Goal: Task Accomplishment & Management: Use online tool/utility

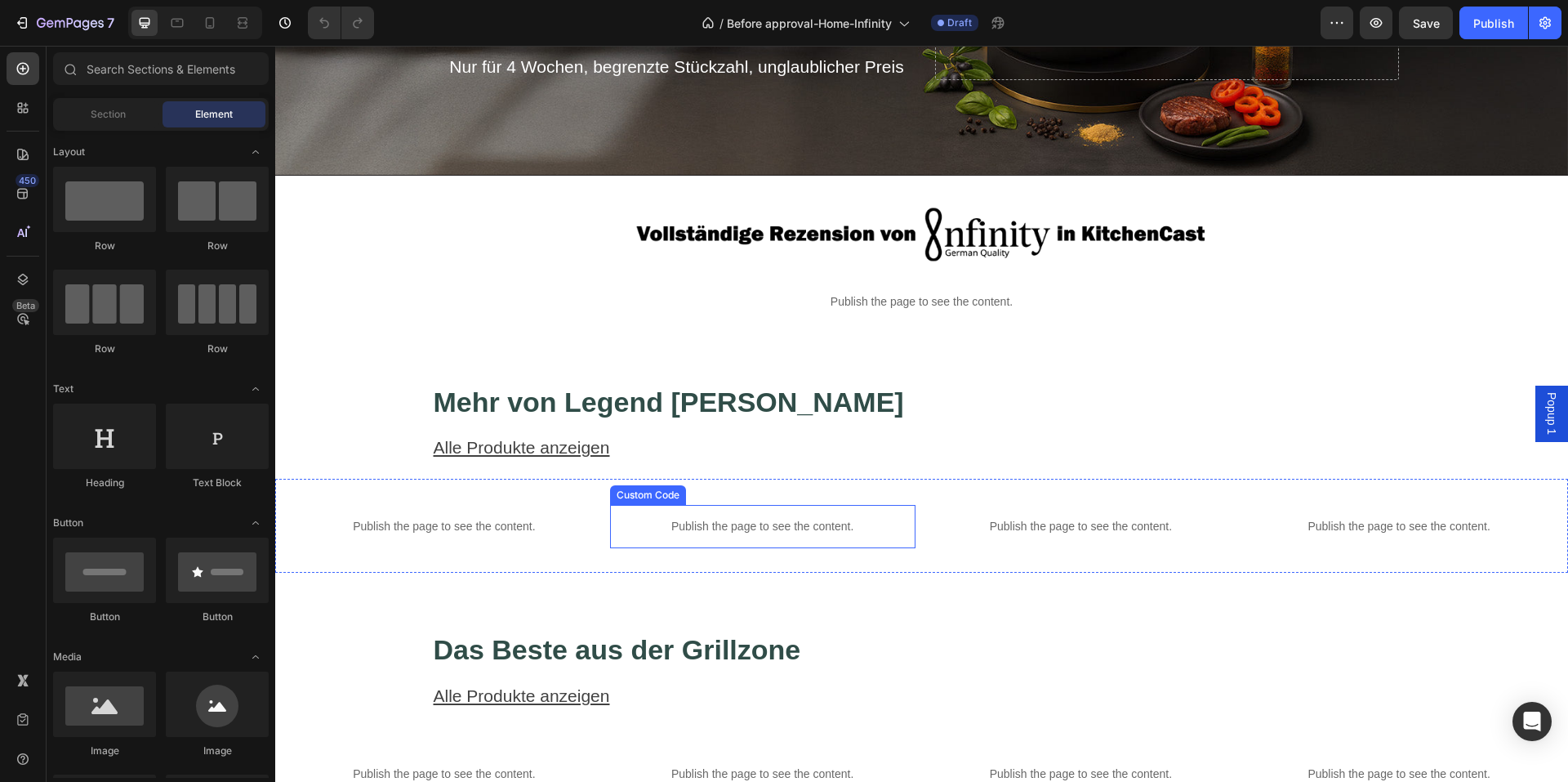
scroll to position [326, 0]
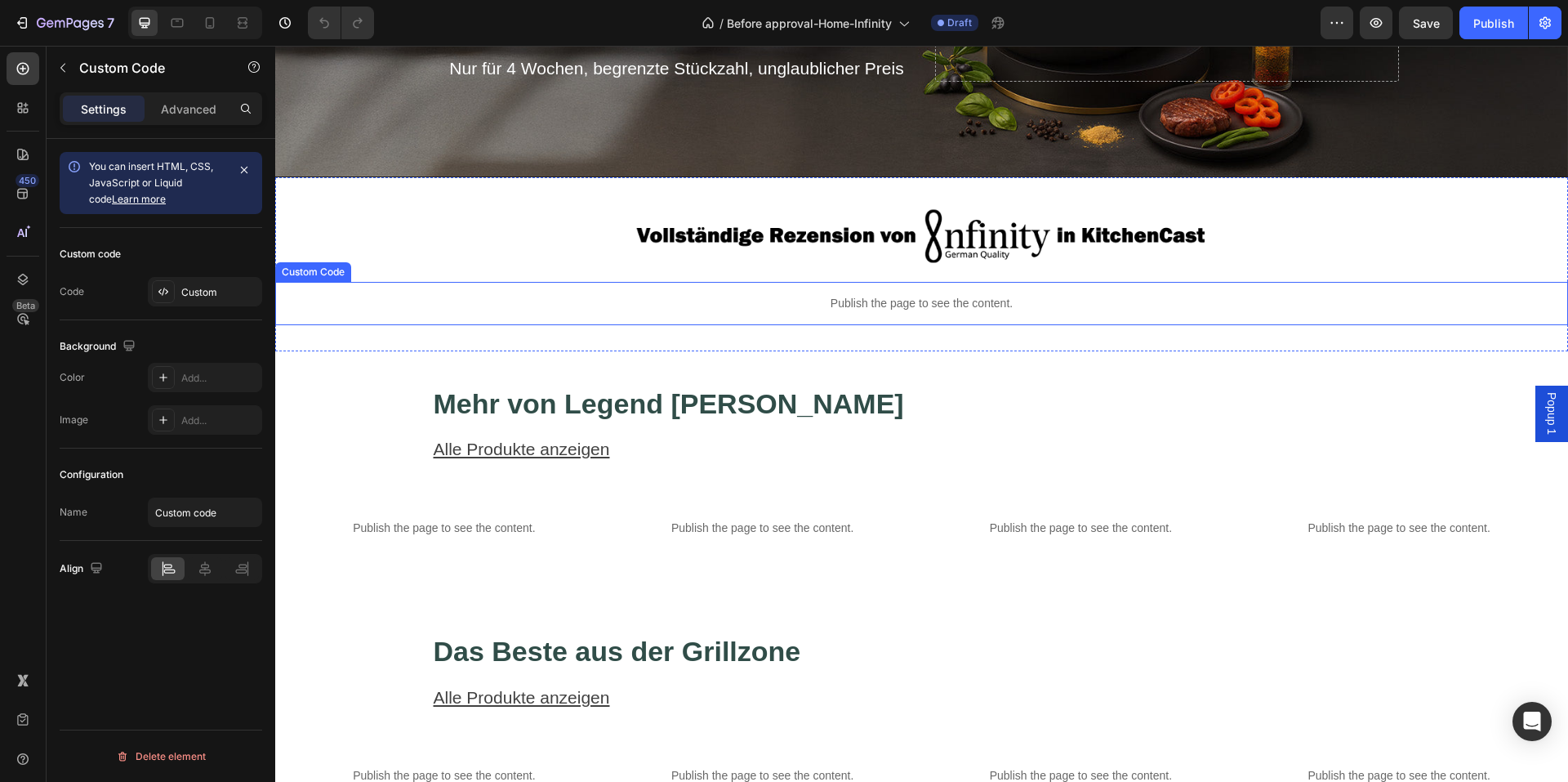
click at [912, 307] on p "Publish the page to see the content." at bounding box center [921, 303] width 1293 height 18
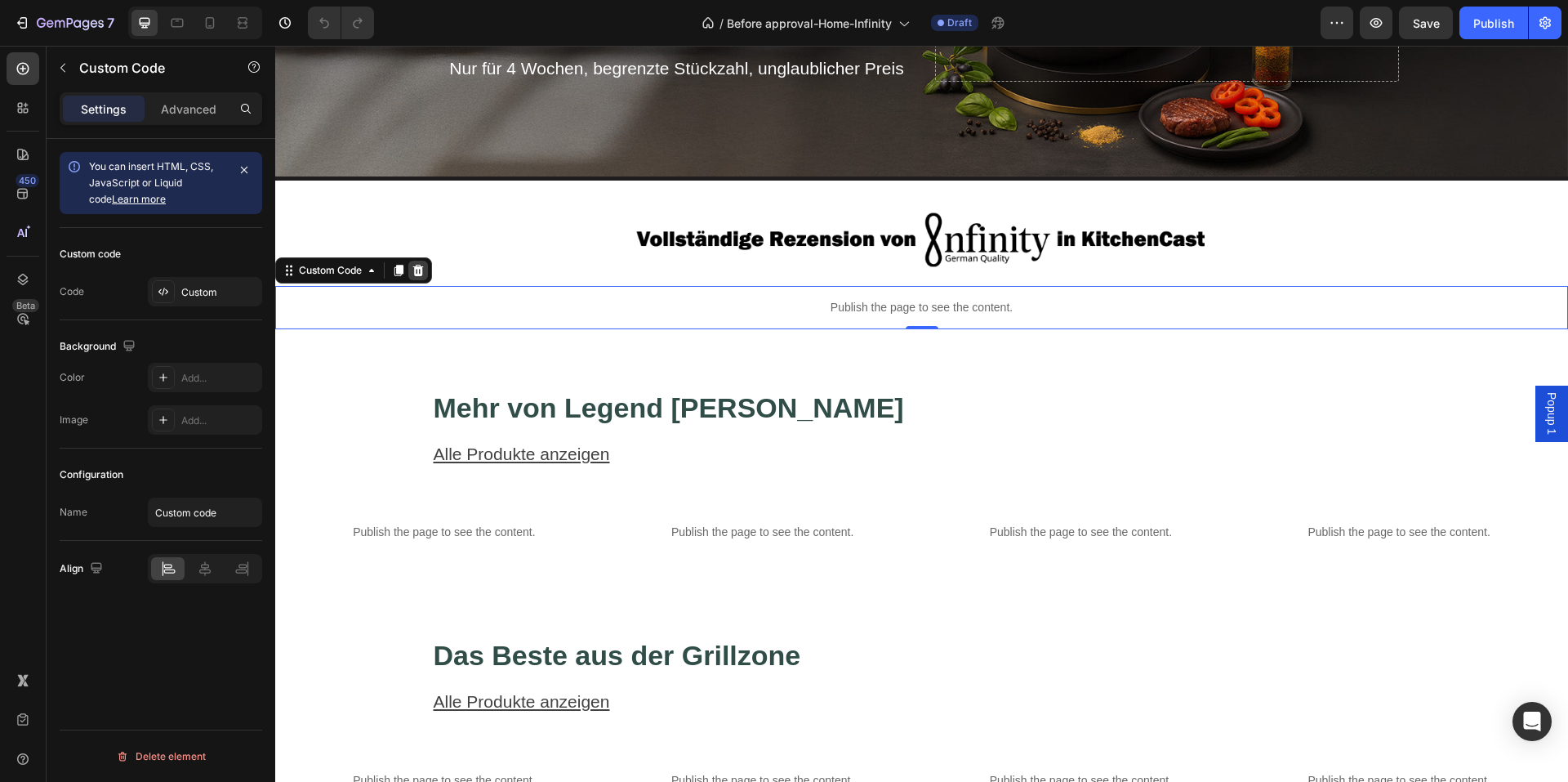
click at [426, 263] on div at bounding box center [417, 270] width 19 height 19
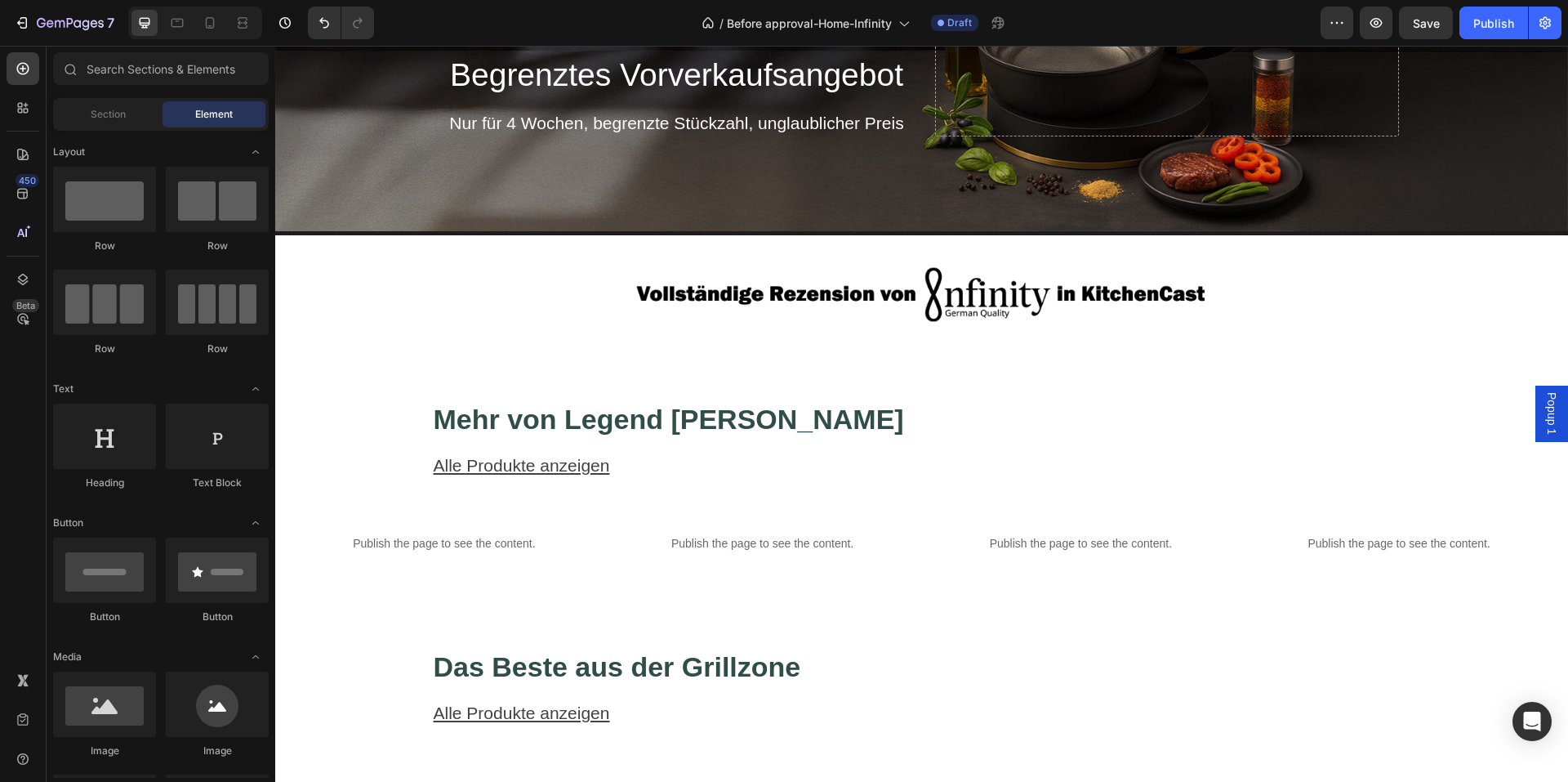
scroll to position [245, 0]
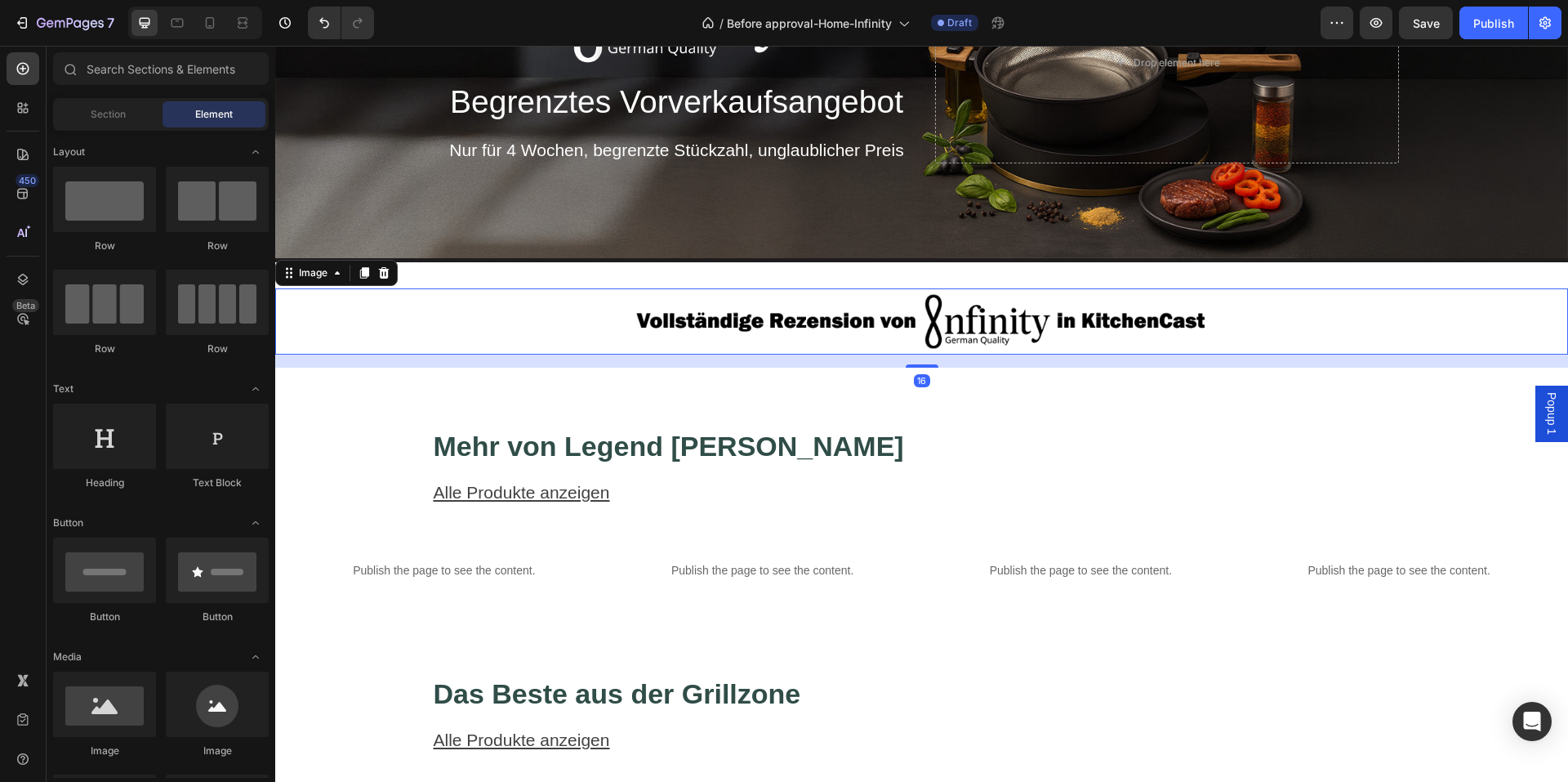
click at [1216, 309] on div at bounding box center [921, 320] width 1293 height 66
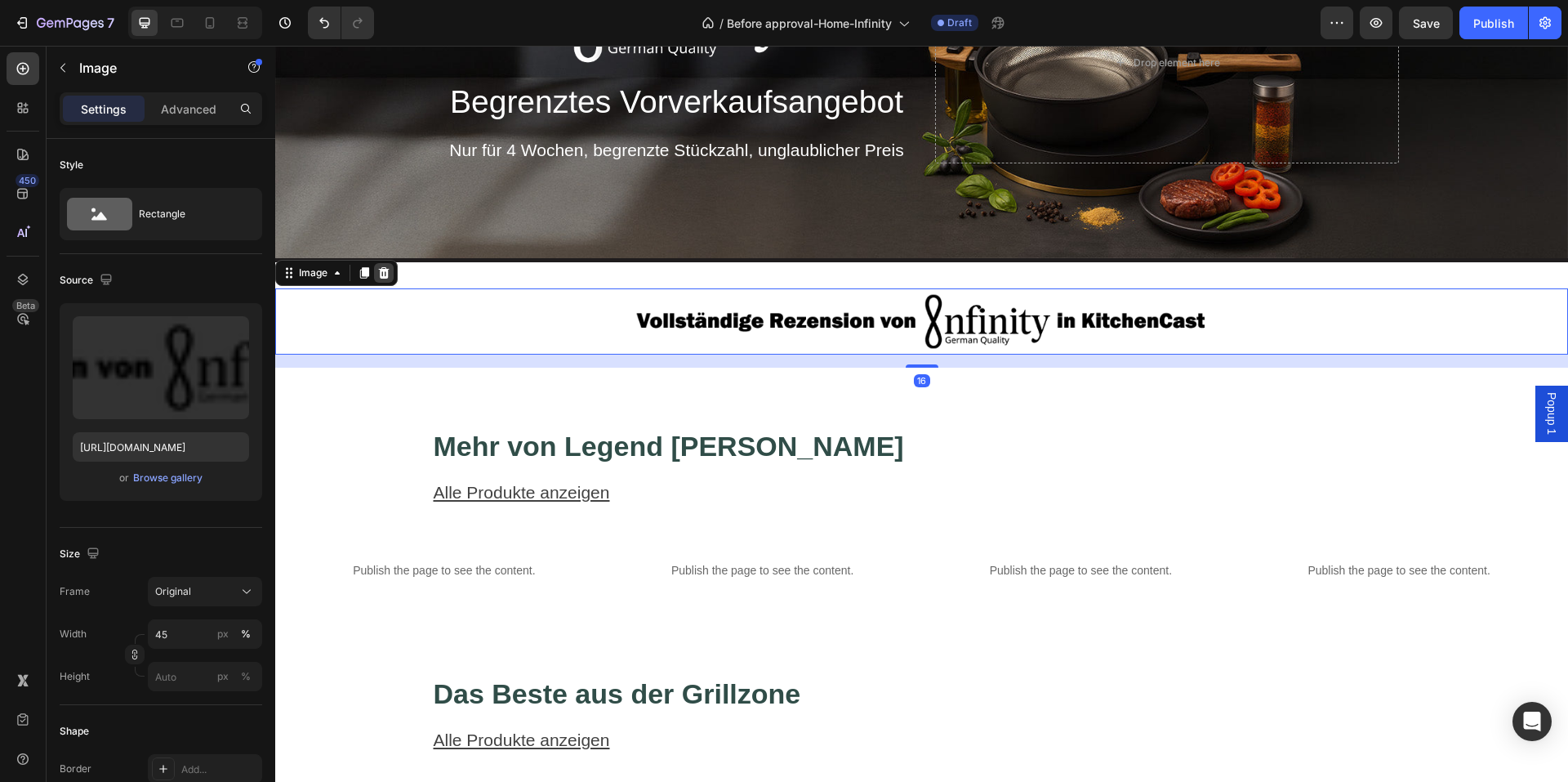
click at [386, 274] on icon at bounding box center [384, 273] width 11 height 12
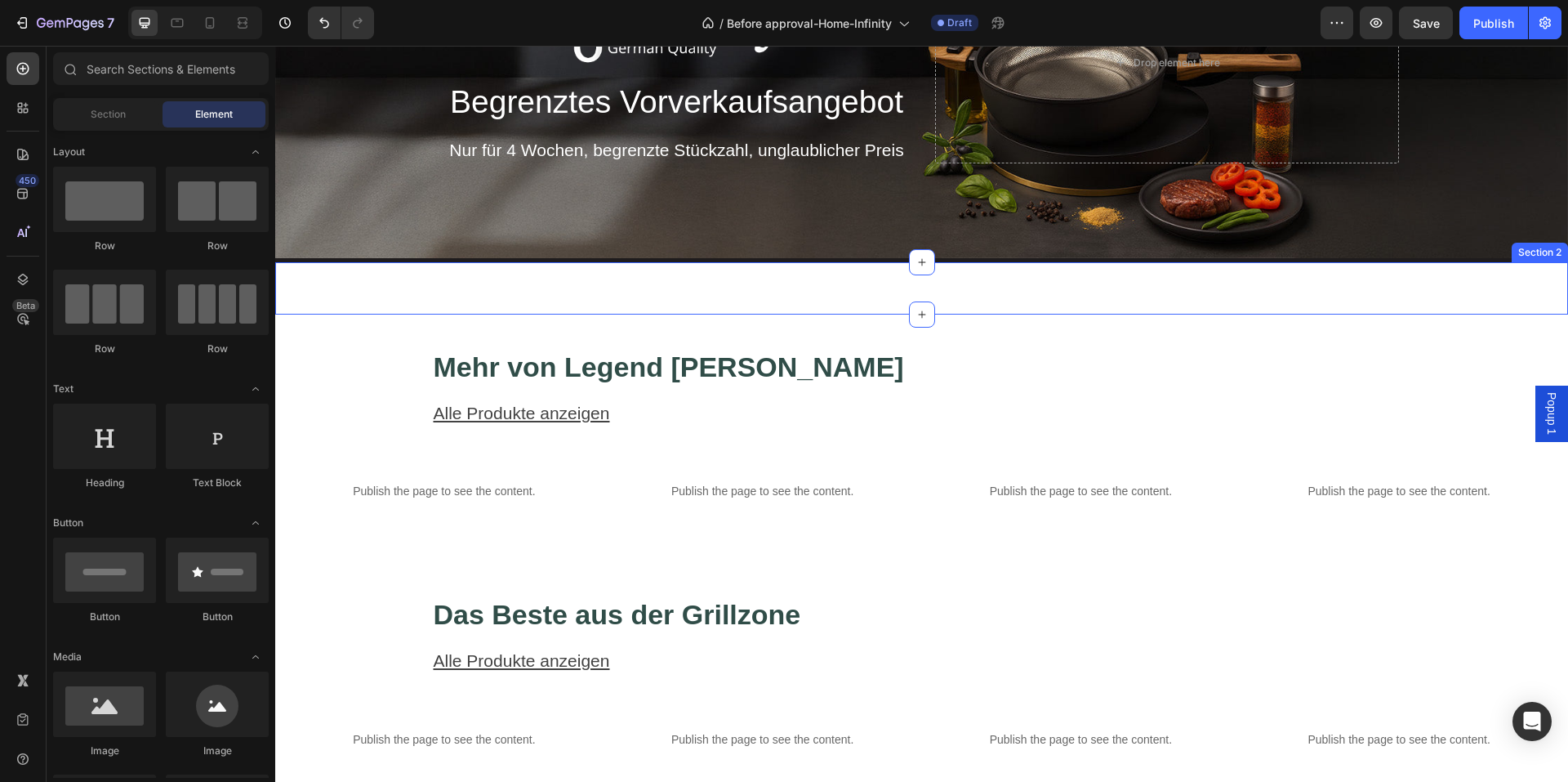
click at [721, 304] on div "Publish the page to see the content. Custom Code Publish the page to see the co…" at bounding box center [921, 288] width 1293 height 53
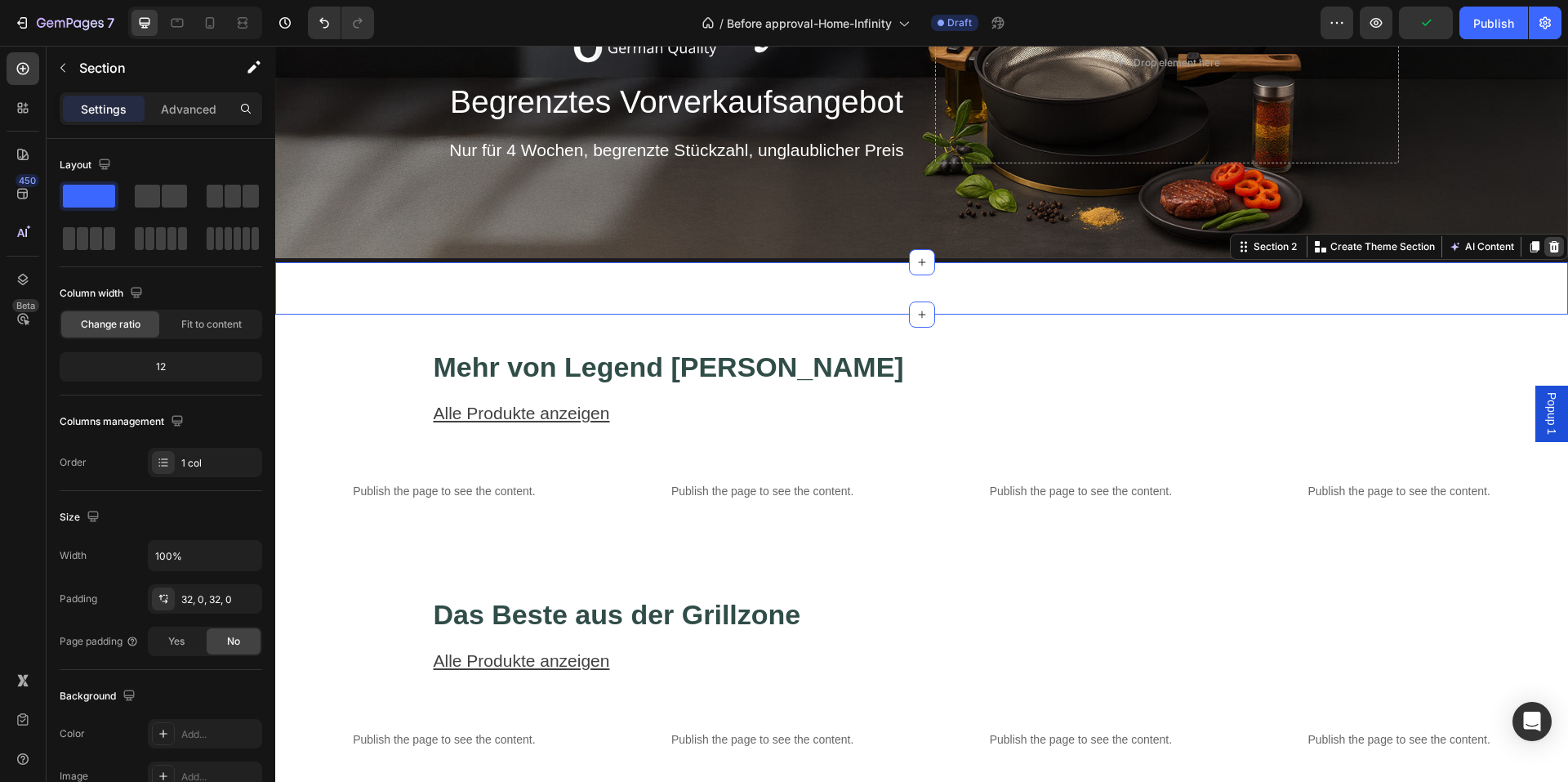
click at [1548, 243] on icon at bounding box center [1555, 247] width 13 height 13
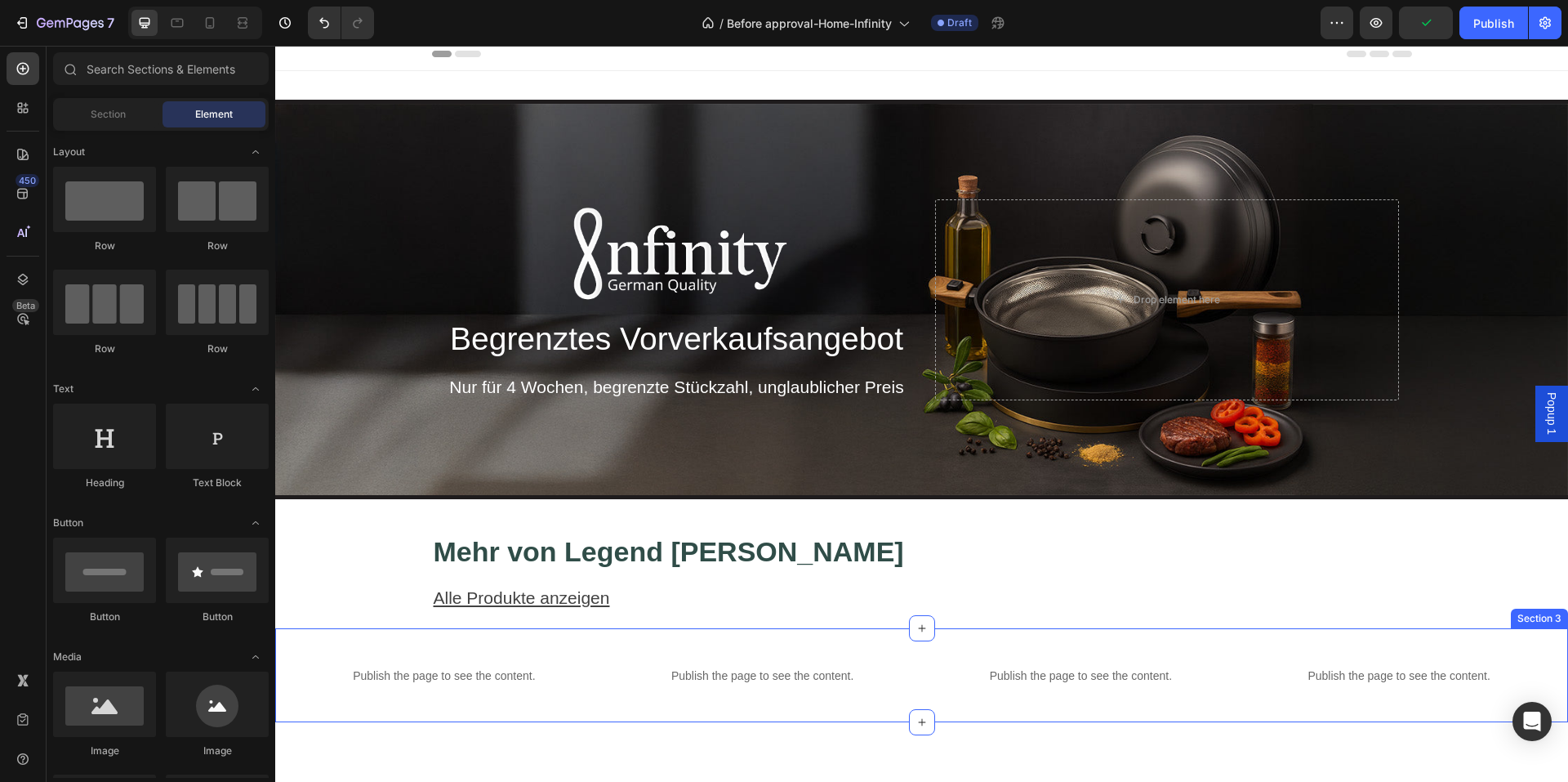
scroll to position [0, 0]
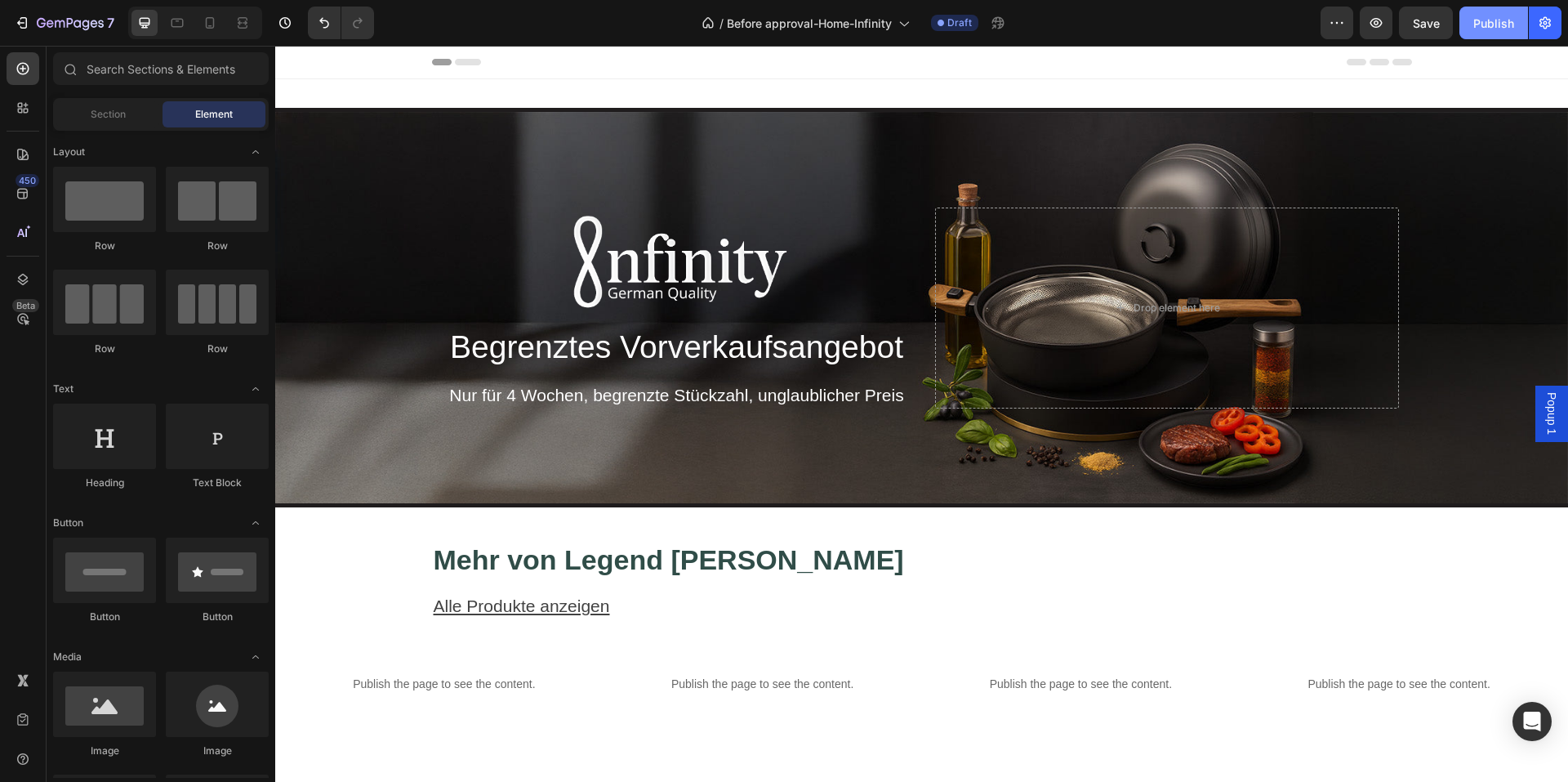
click at [1502, 28] on div "Publish" at bounding box center [1493, 23] width 41 height 18
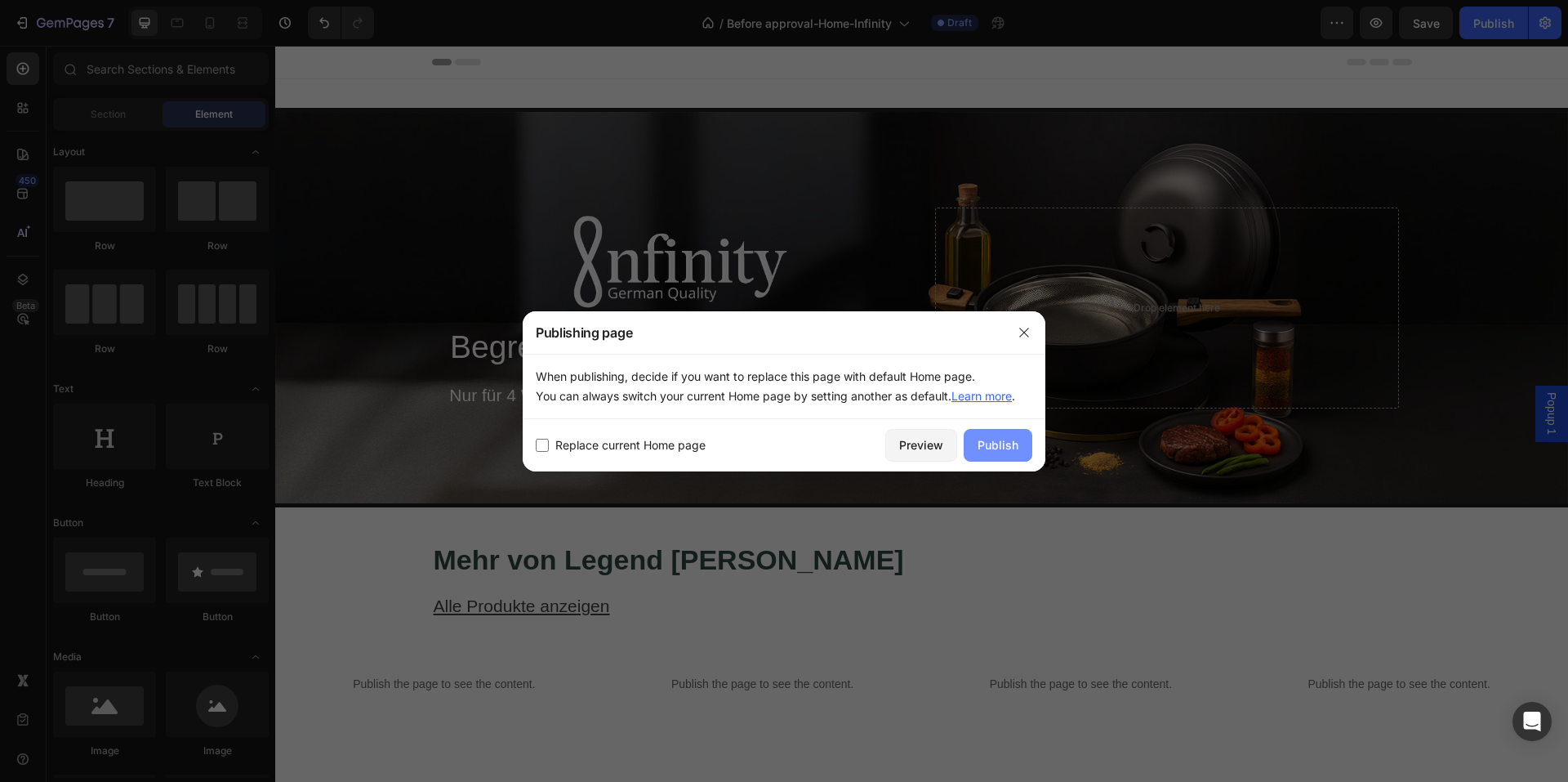
drag, startPoint x: 1027, startPoint y: 435, endPoint x: 1023, endPoint y: 443, distance: 8.9
click at [1026, 436] on button "Publish" at bounding box center [998, 445] width 68 height 33
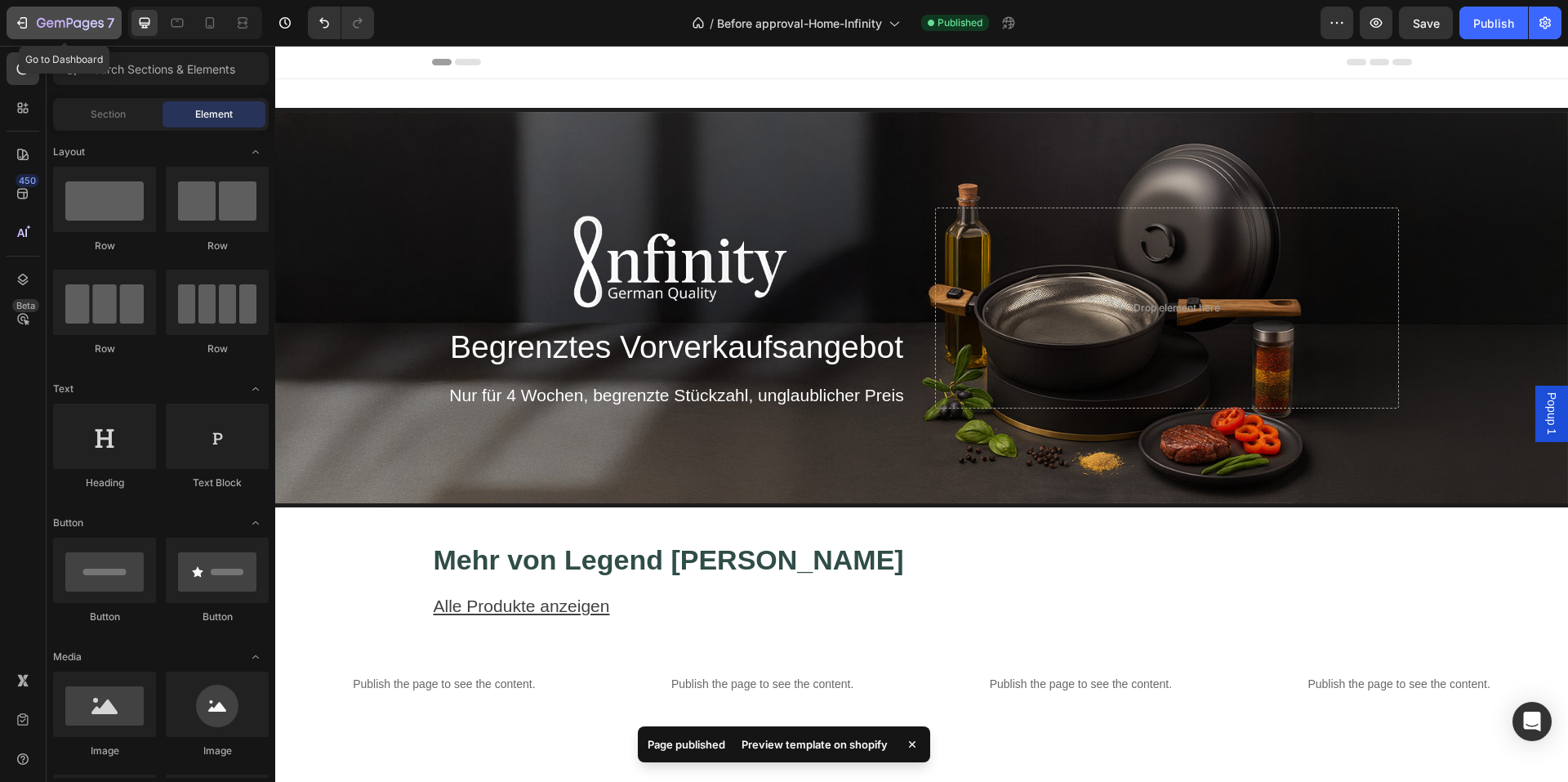
click at [19, 32] on div "7" at bounding box center [64, 23] width 100 height 19
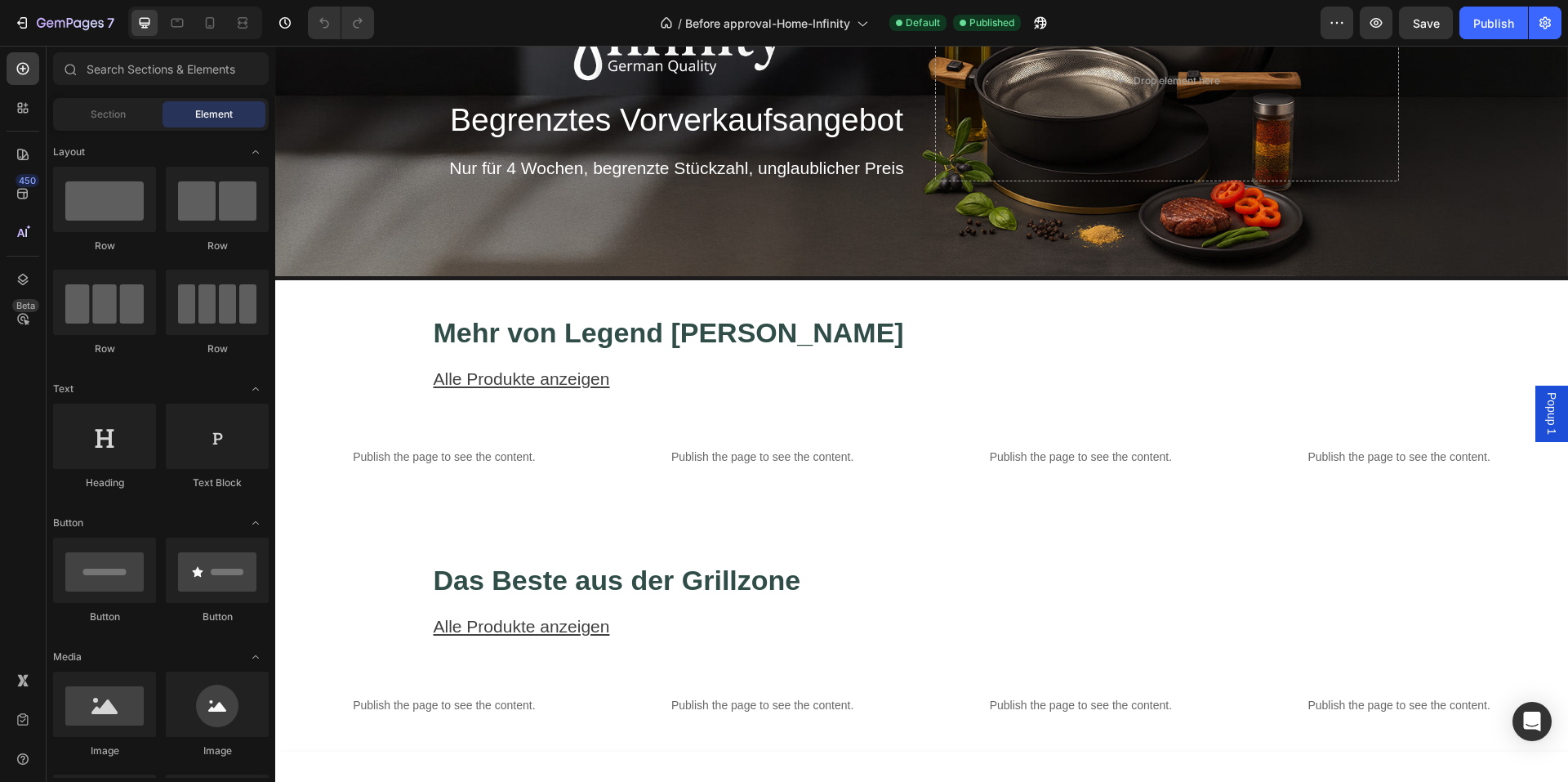
scroll to position [245, 0]
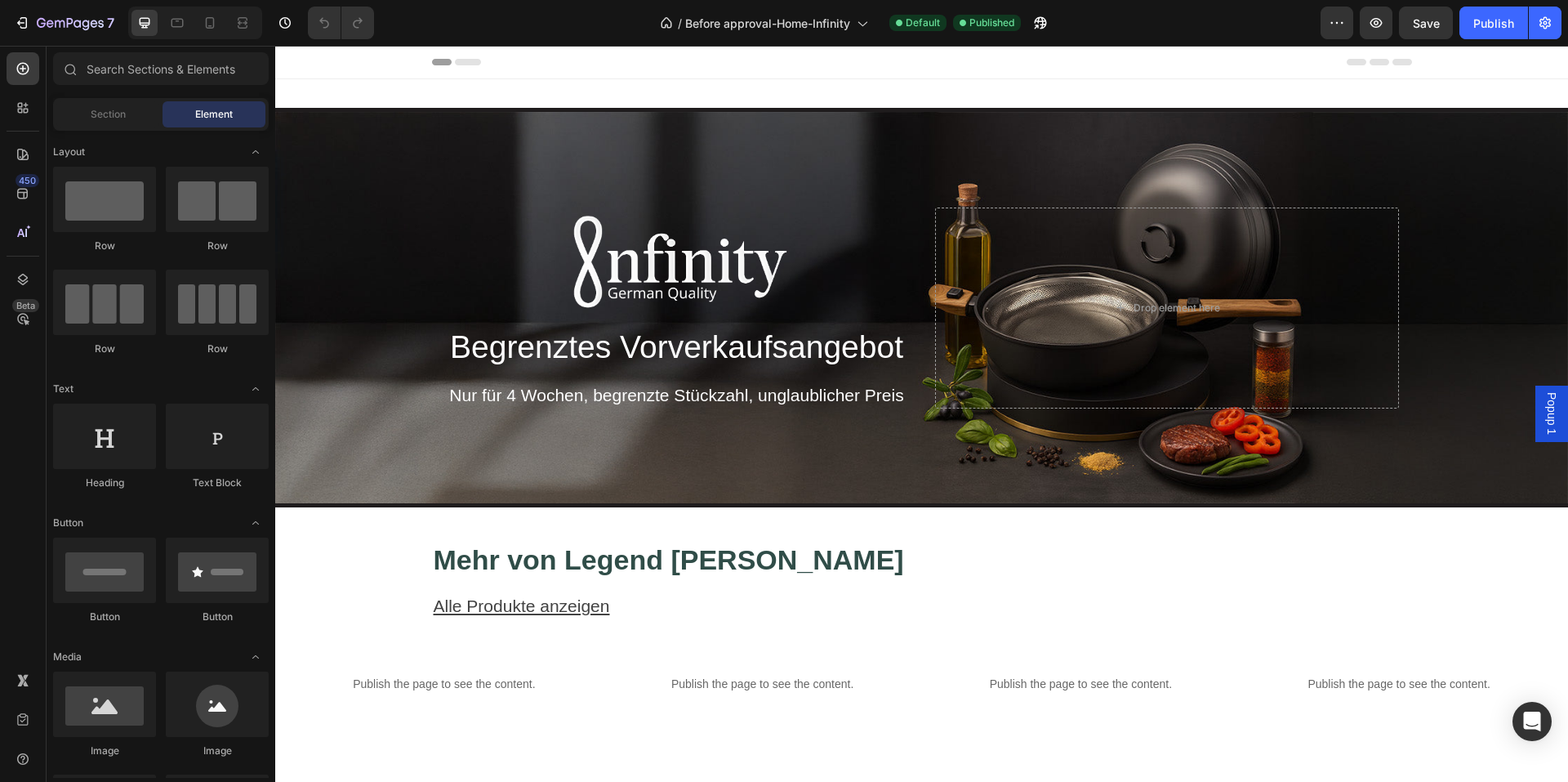
click at [74, 40] on div "7 Version history / Before approval-Home-Infinity Default Published Preview Sav…" at bounding box center [784, 23] width 1568 height 47
click at [71, 23] on icon "button" at bounding box center [70, 23] width 7 height 10
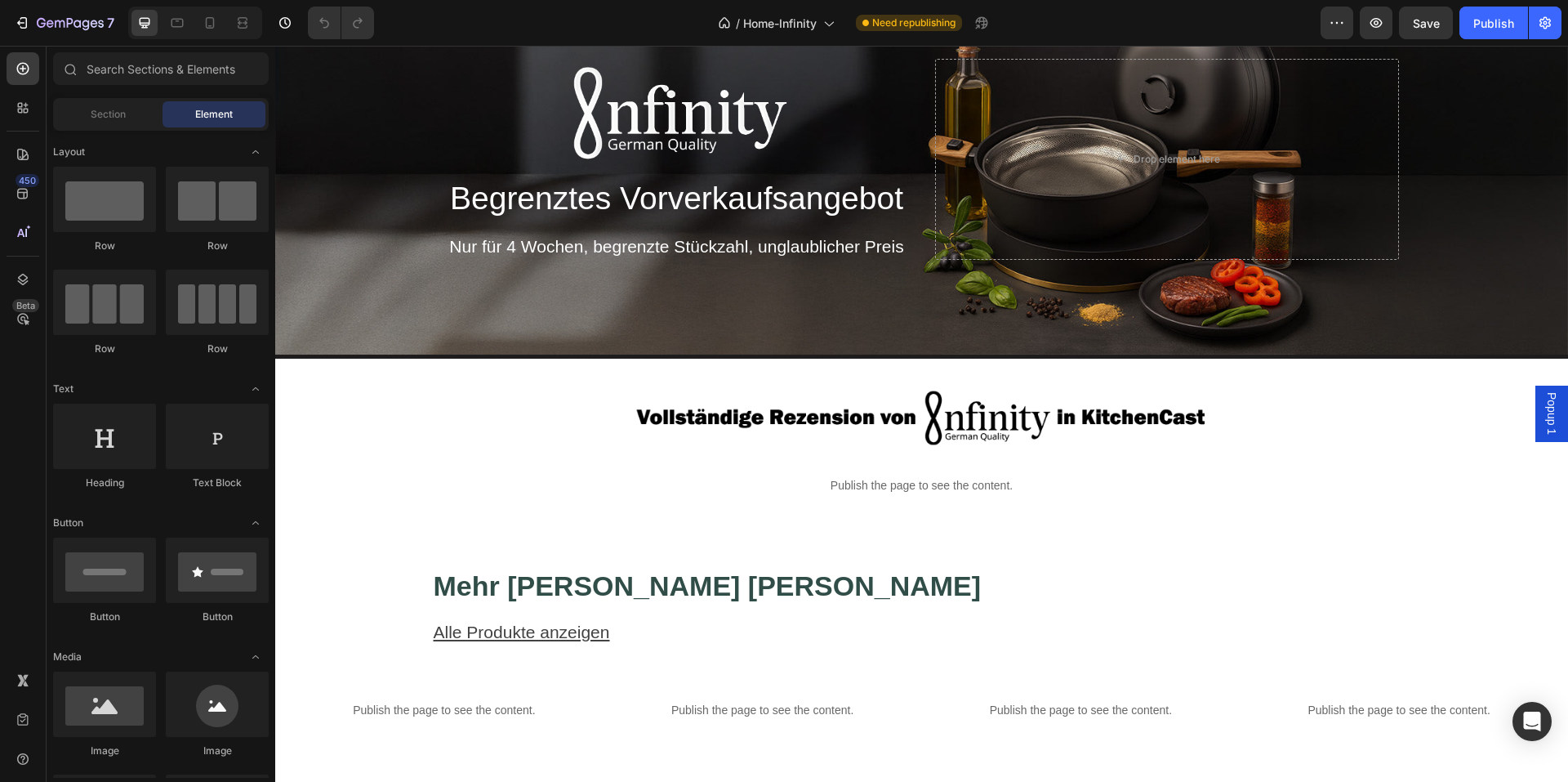
scroll to position [164, 0]
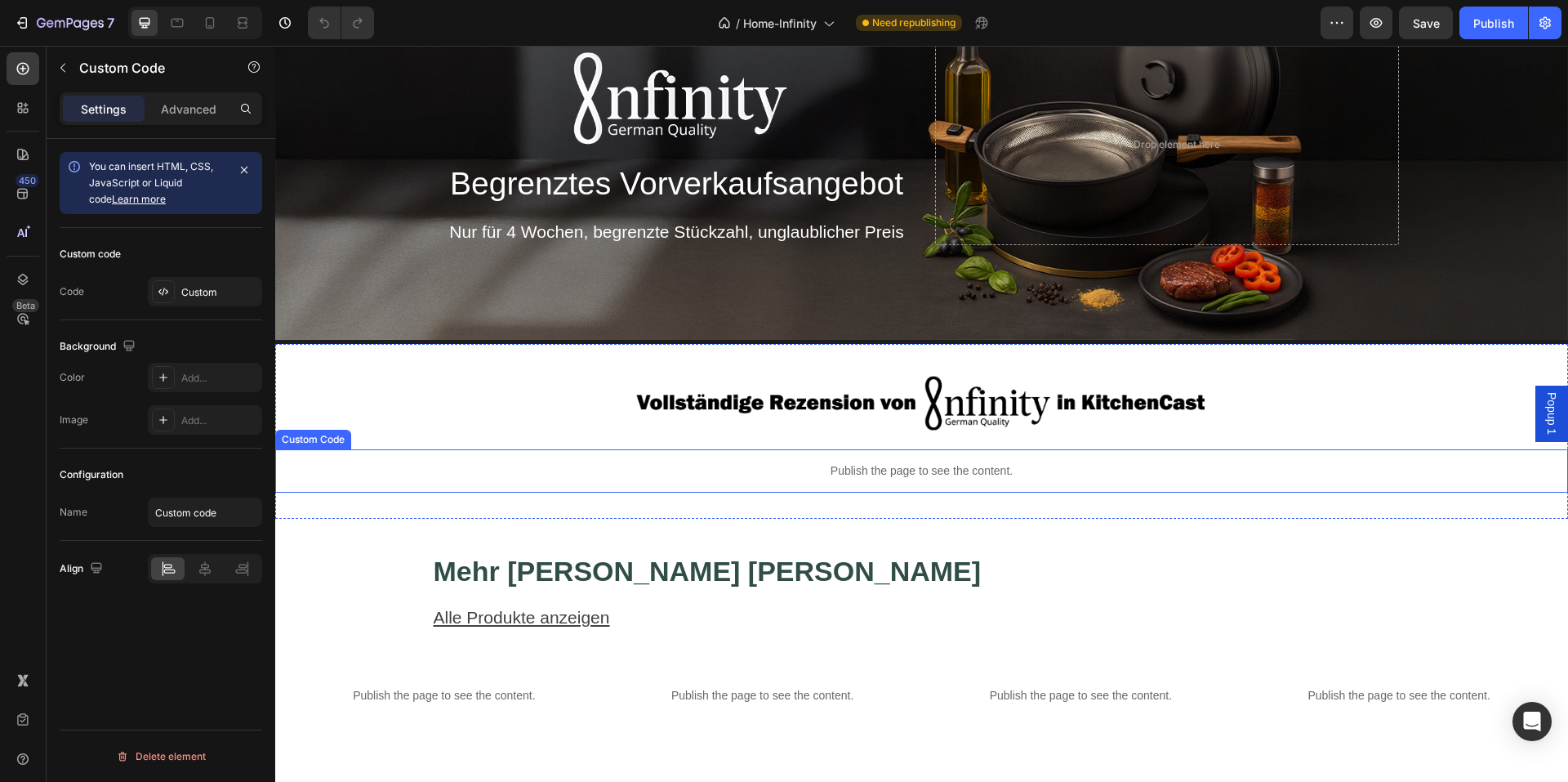
click at [957, 462] on p "Publish the page to see the content." at bounding box center [921, 471] width 1293 height 18
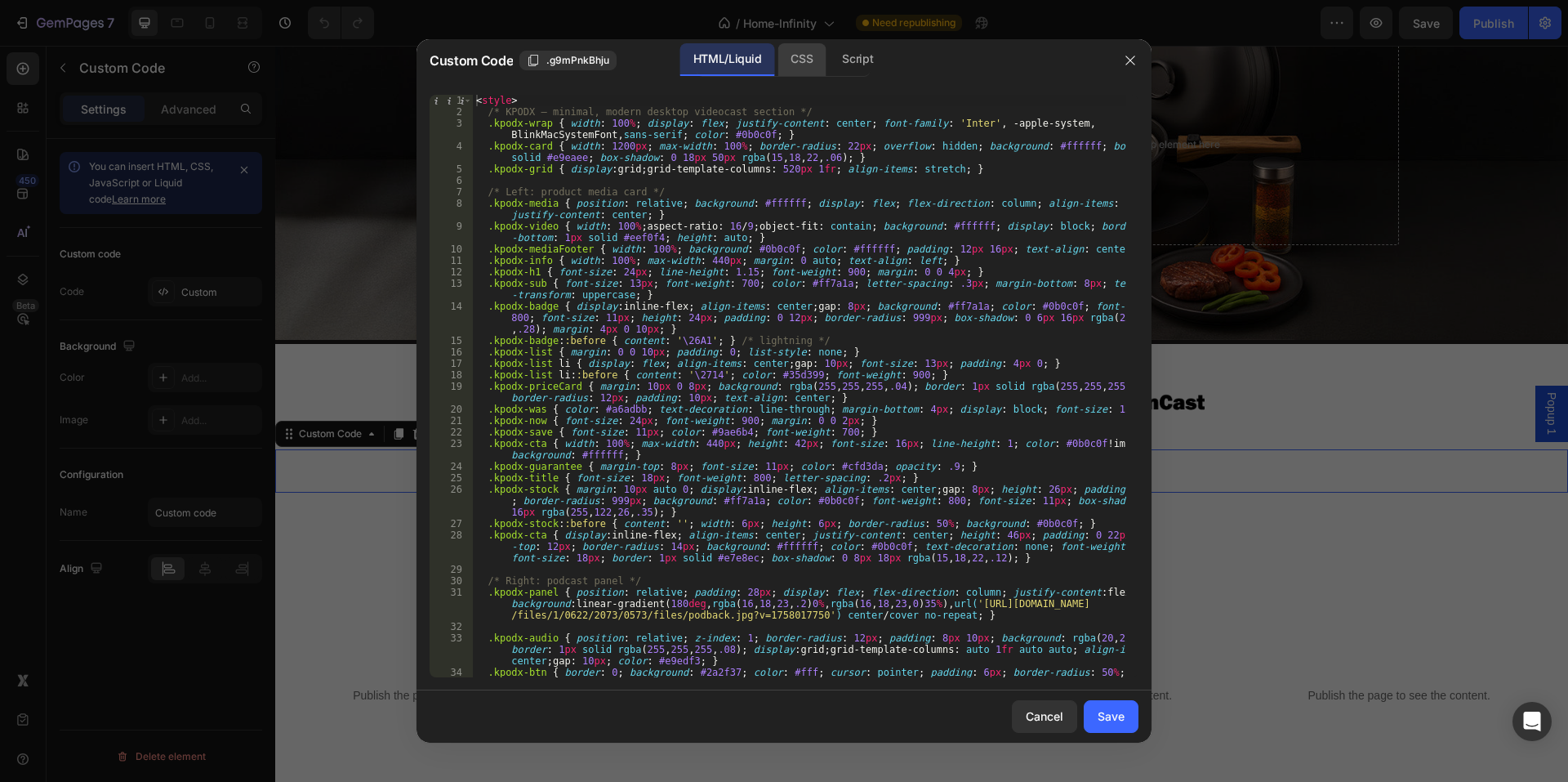
click at [807, 65] on div "CSS" at bounding box center [802, 59] width 48 height 33
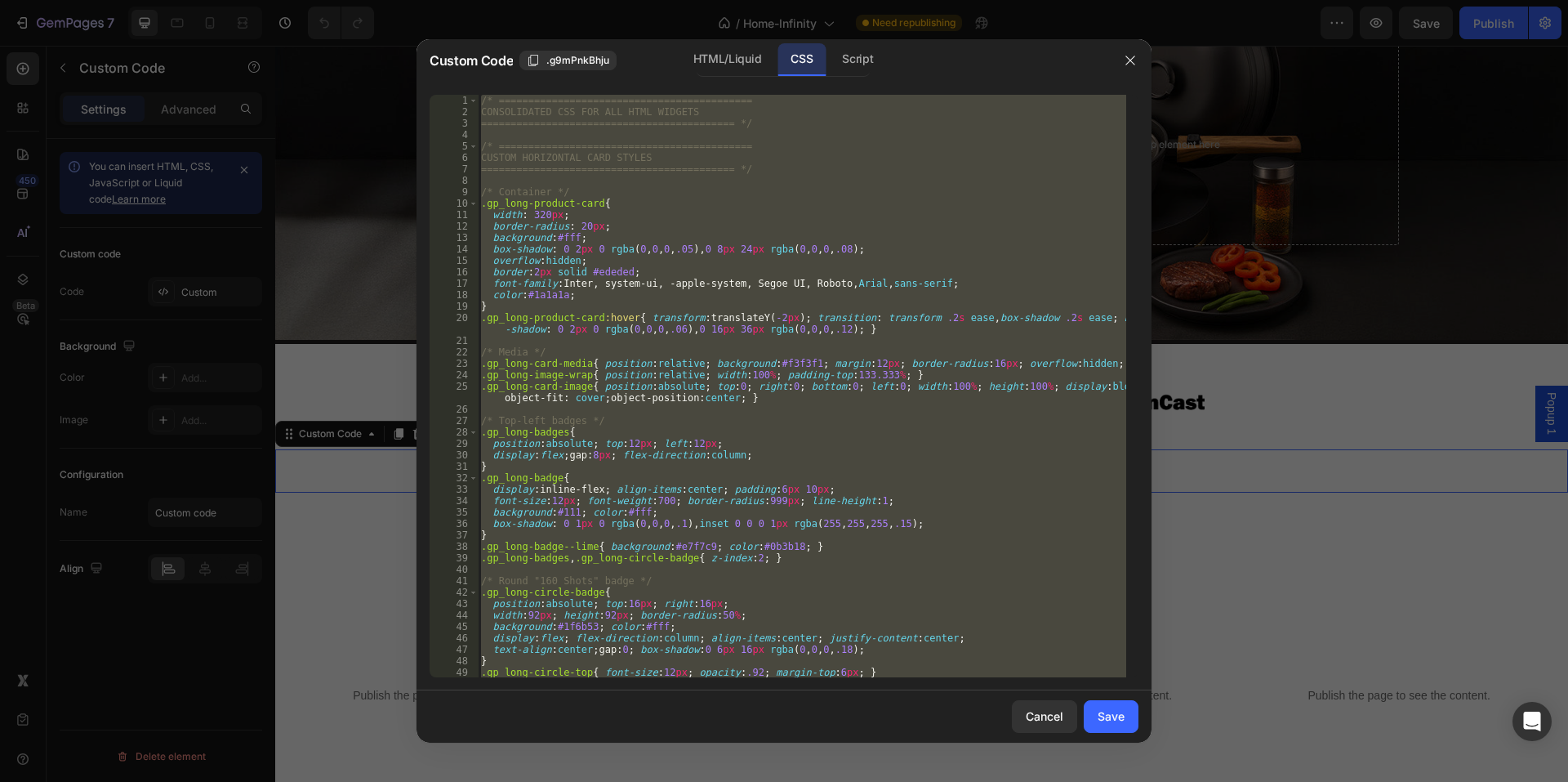
click at [860, 226] on div "/* =========================================== CONSOLIDATED CSS FOR ALL HTML WI…" at bounding box center [802, 386] width 648 height 583
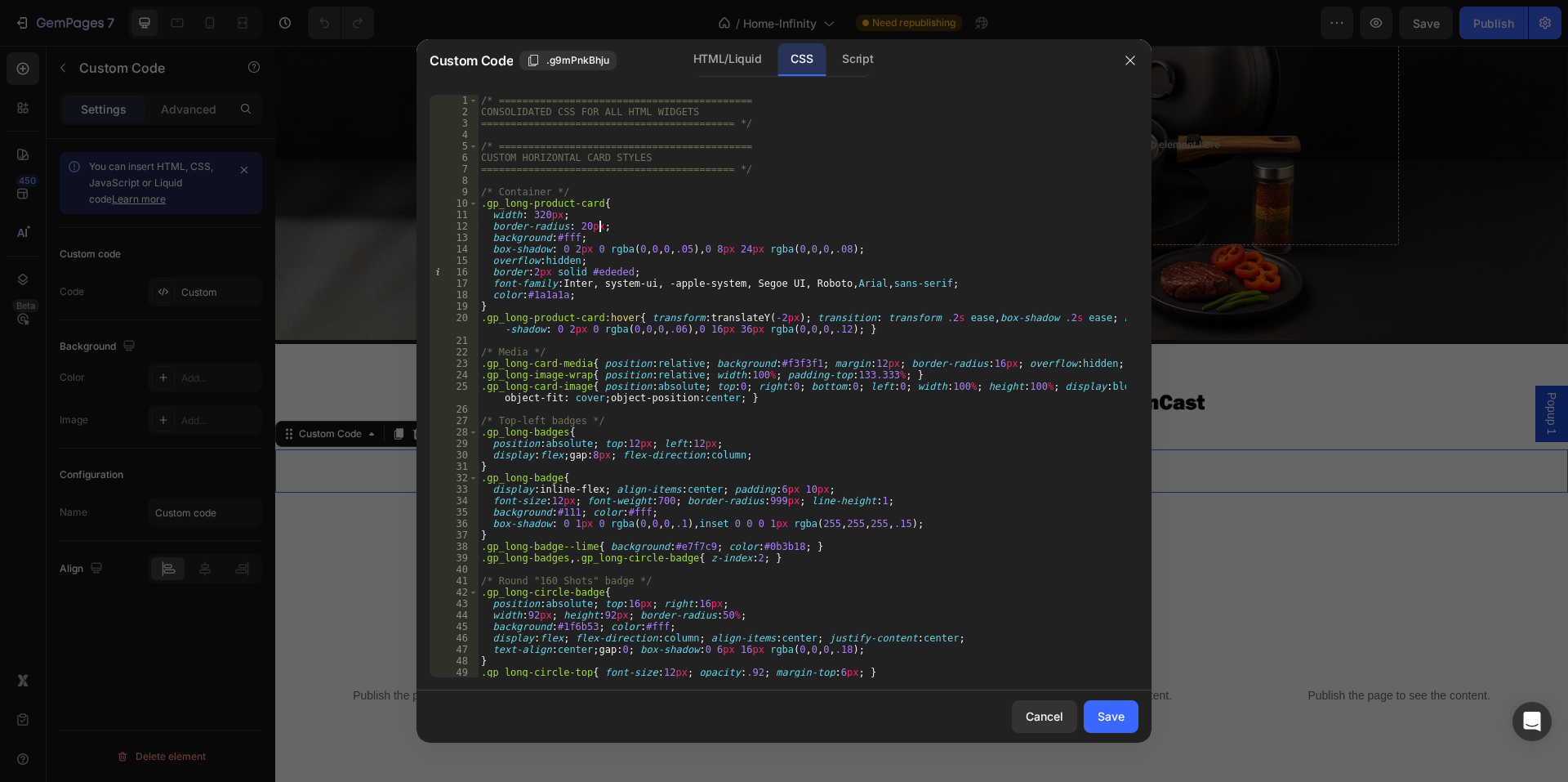
type textarea "}"
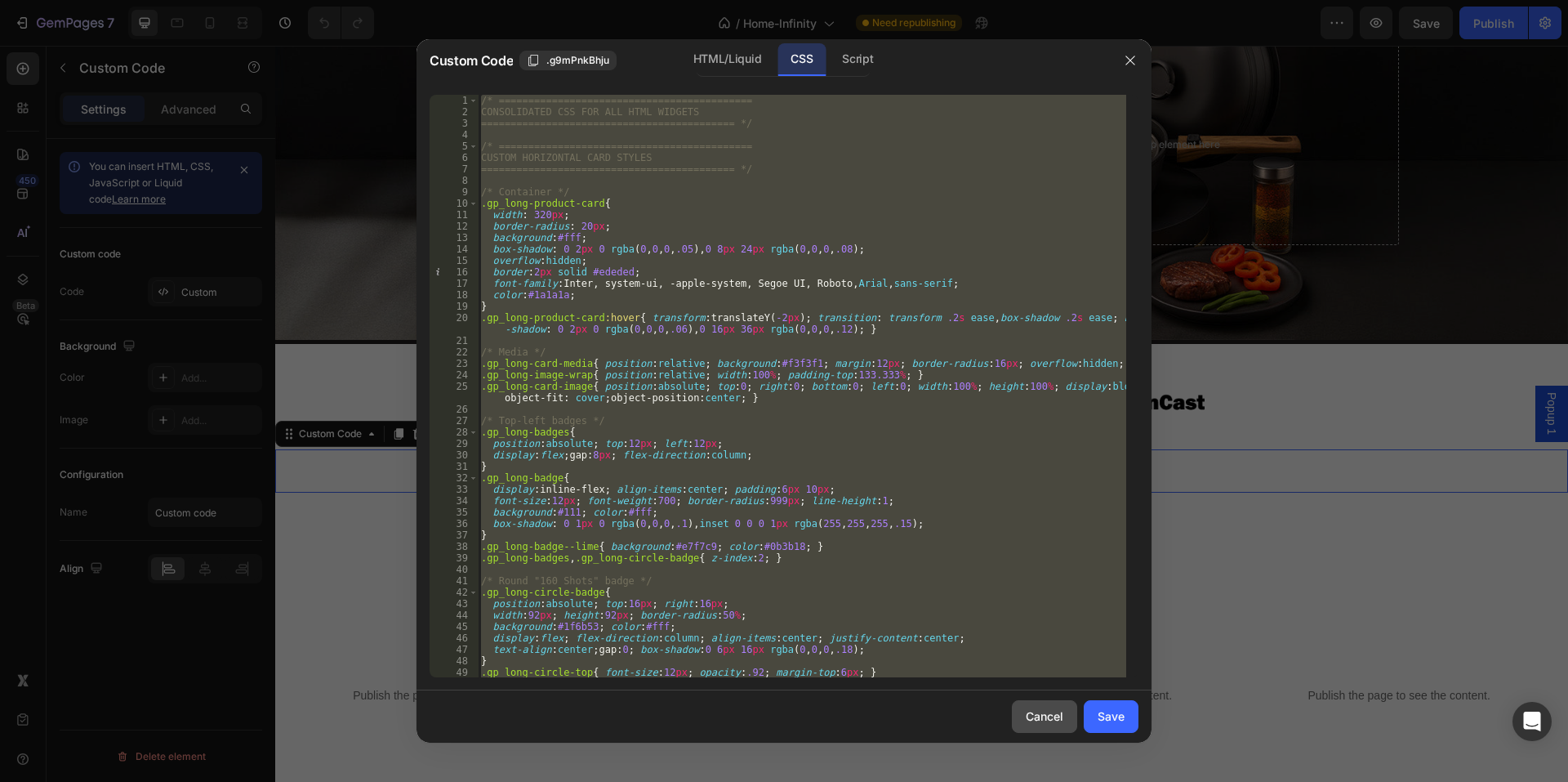
click at [1019, 702] on button "Cancel" at bounding box center [1045, 716] width 65 height 33
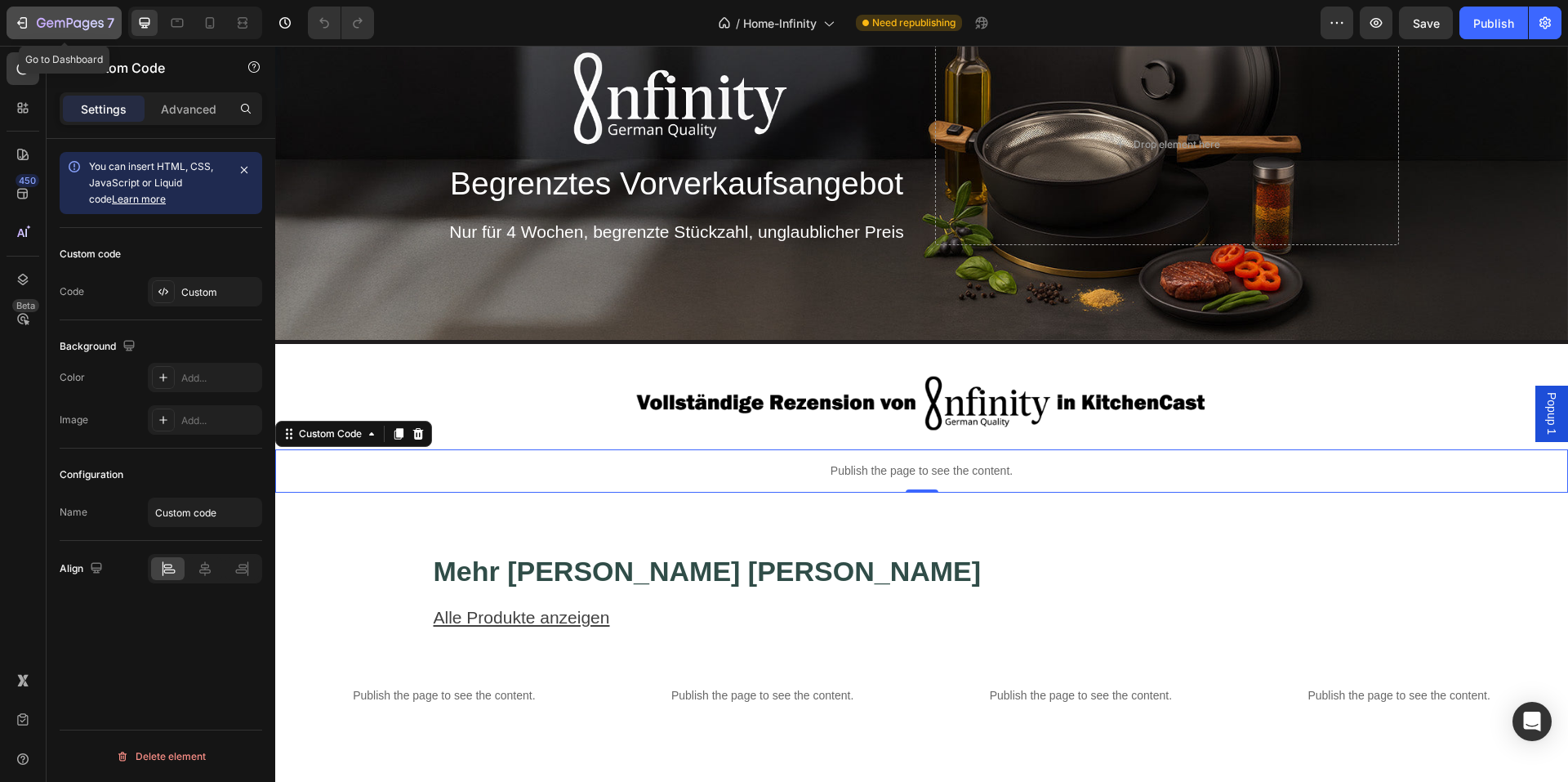
click at [88, 19] on icon "button" at bounding box center [70, 24] width 67 height 14
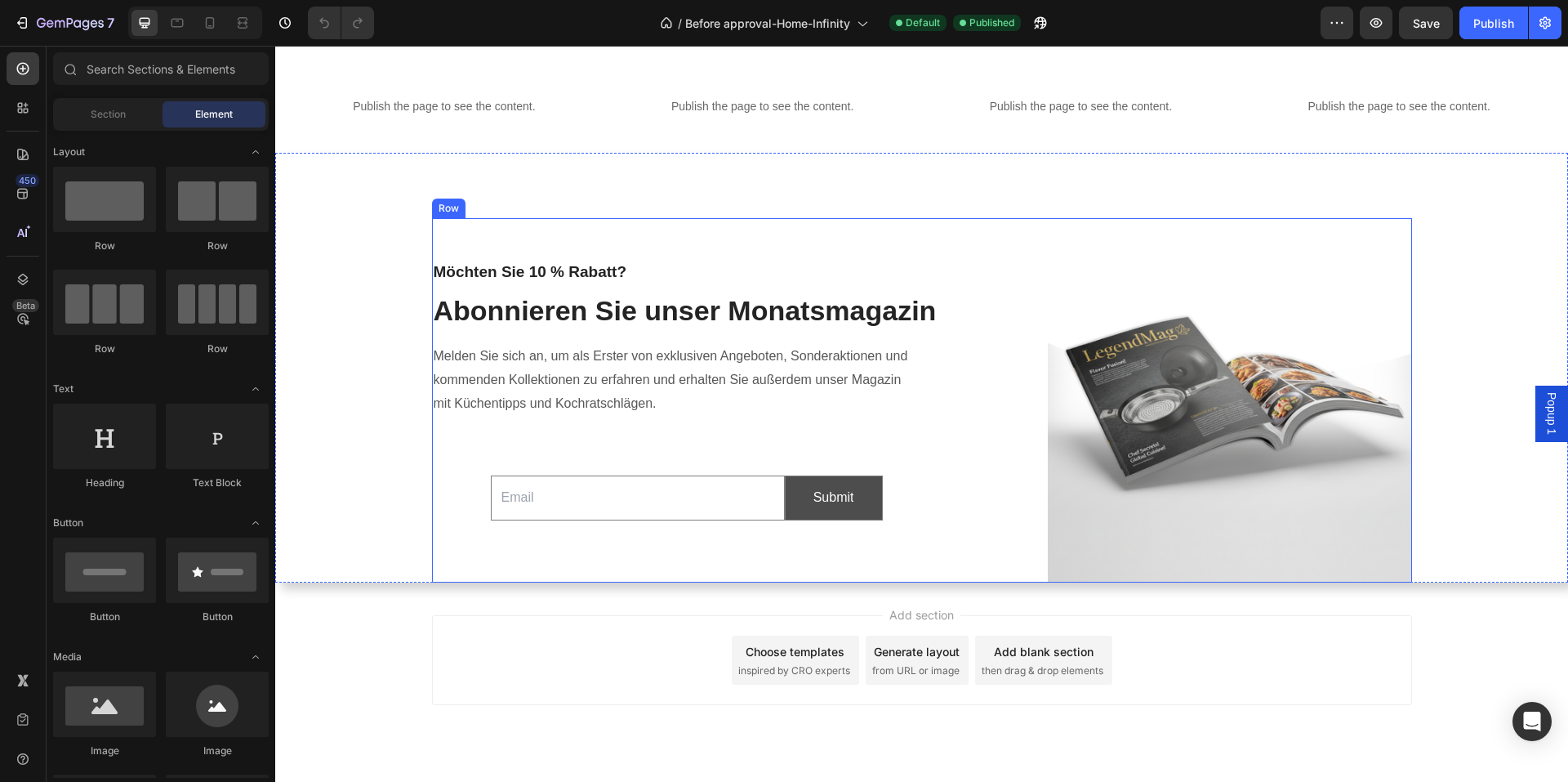
scroll to position [858, 0]
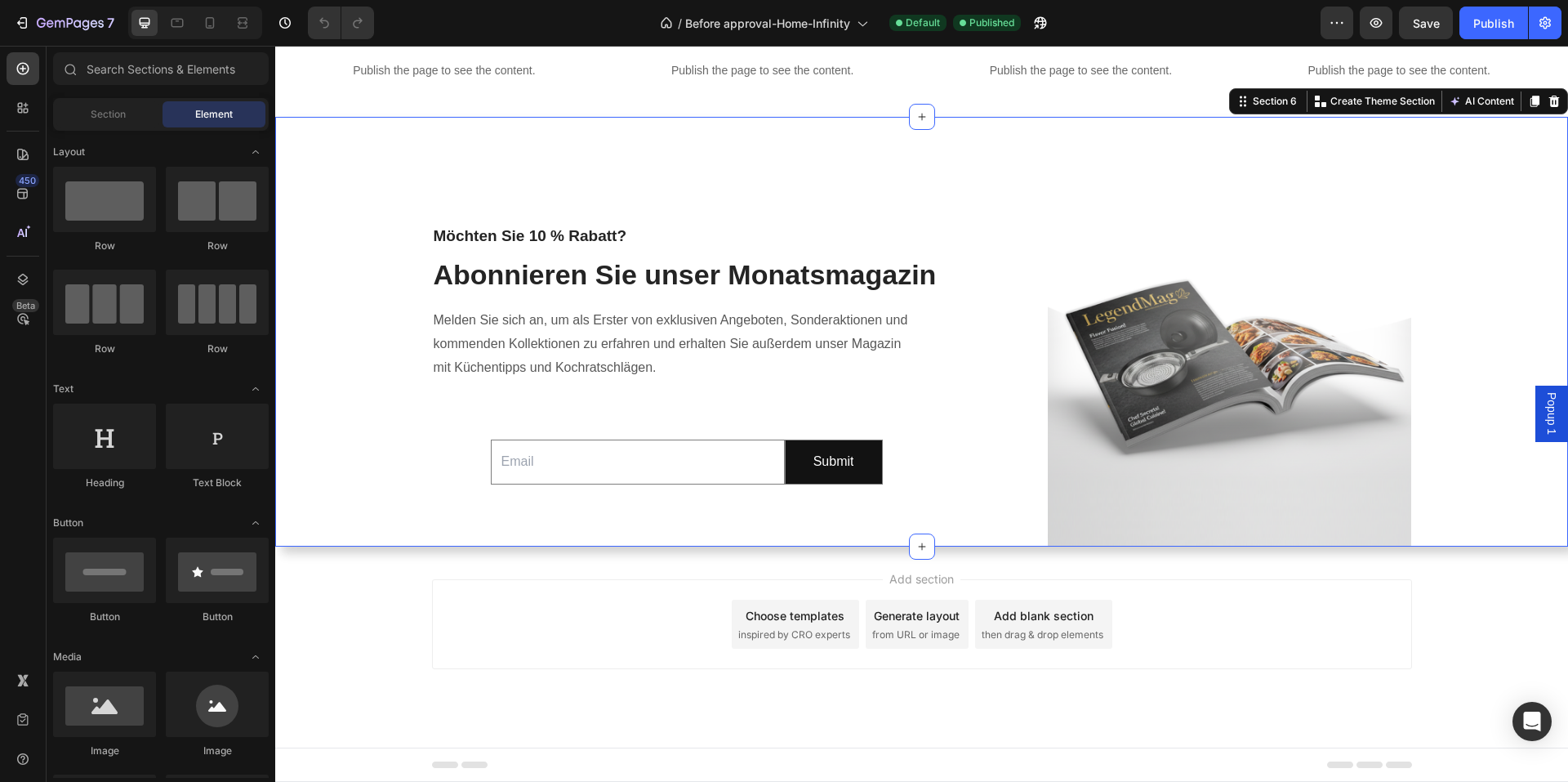
click at [390, 520] on div "Möchten Sie 10 % Rabatt? Heading Abonnieren Sie unser Monatsmagazin Heading Mel…" at bounding box center [921, 364] width 1268 height 364
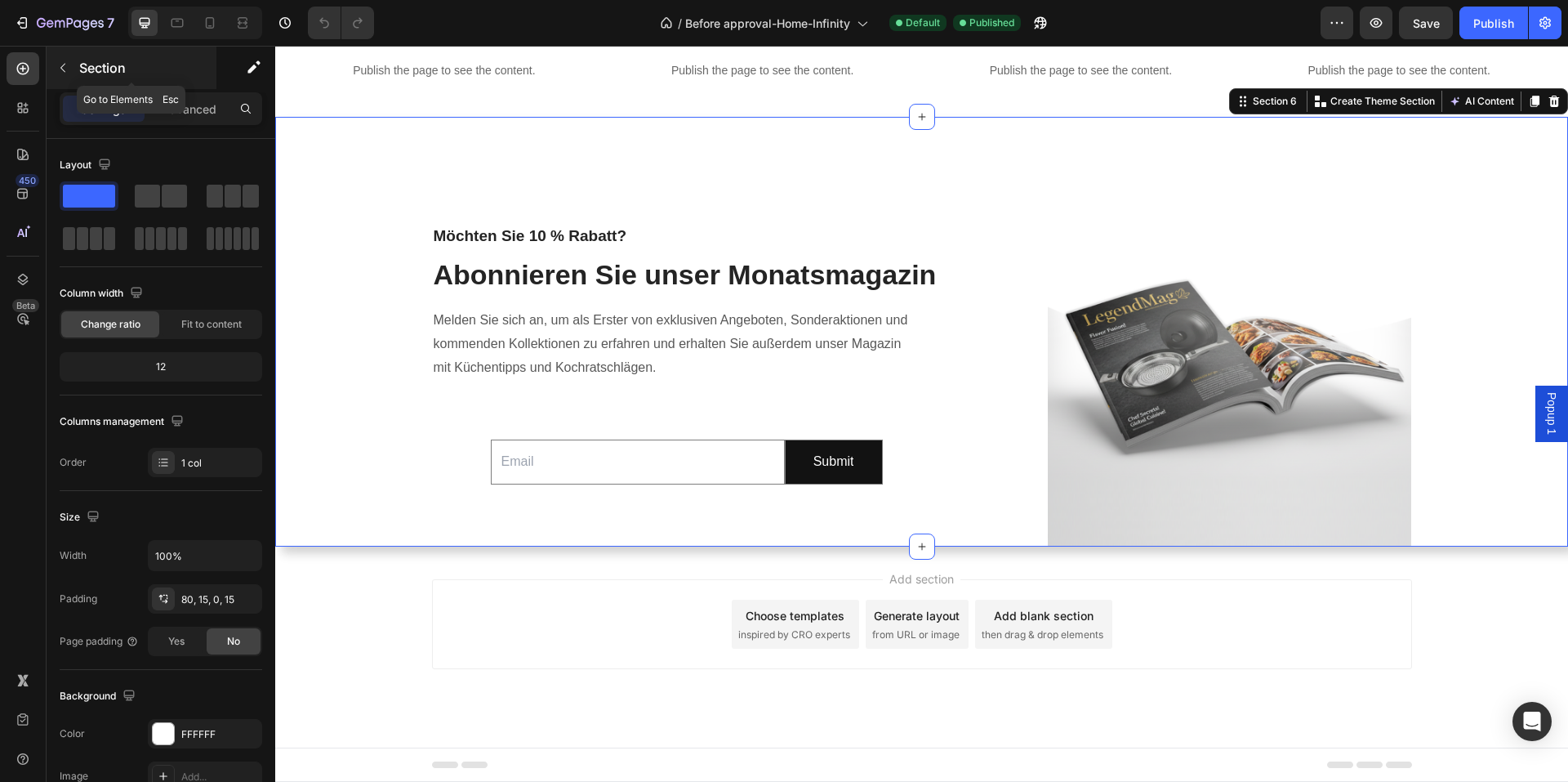
click at [60, 58] on button "button" at bounding box center [63, 68] width 26 height 26
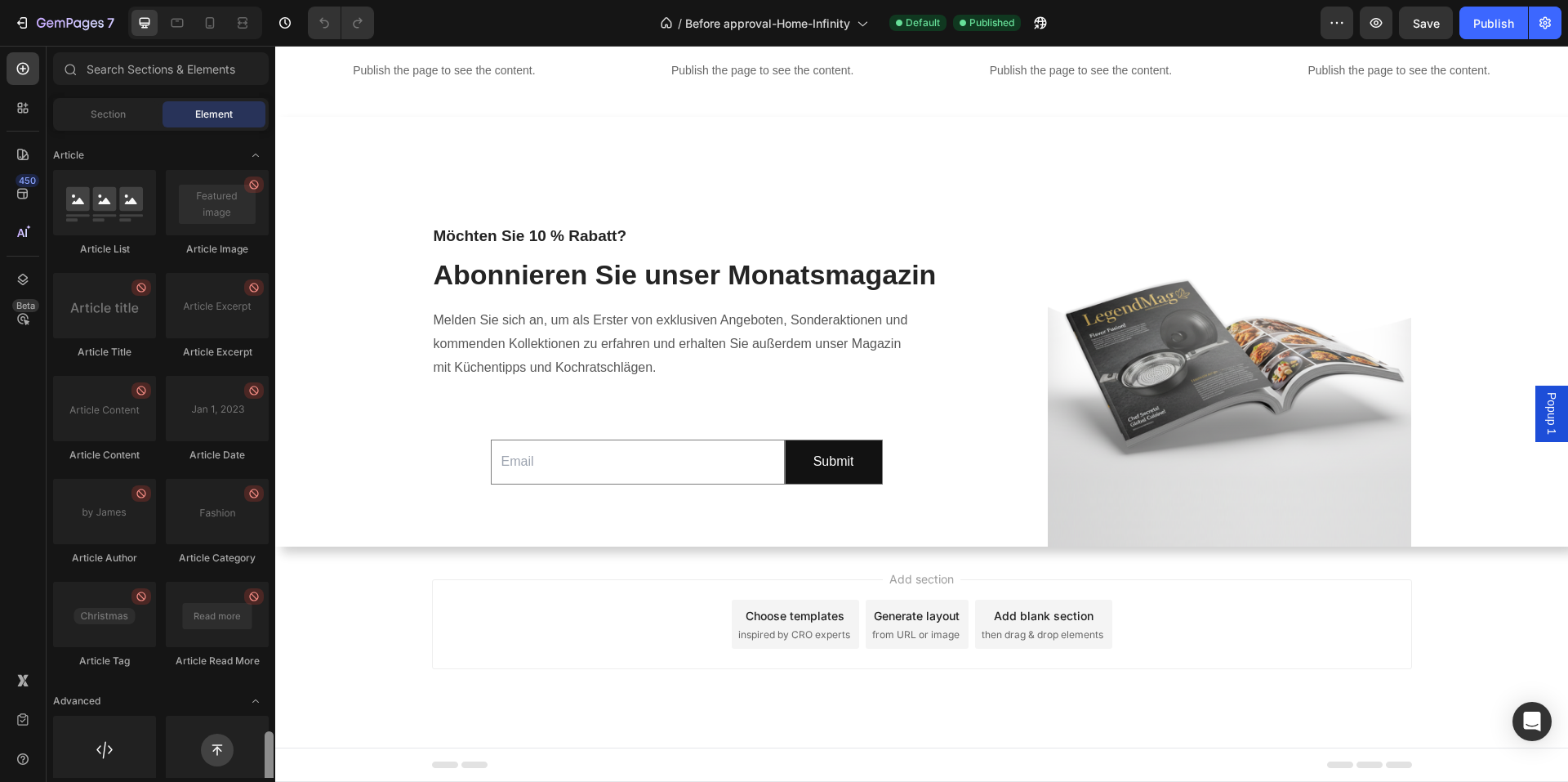
scroll to position [4193, 0]
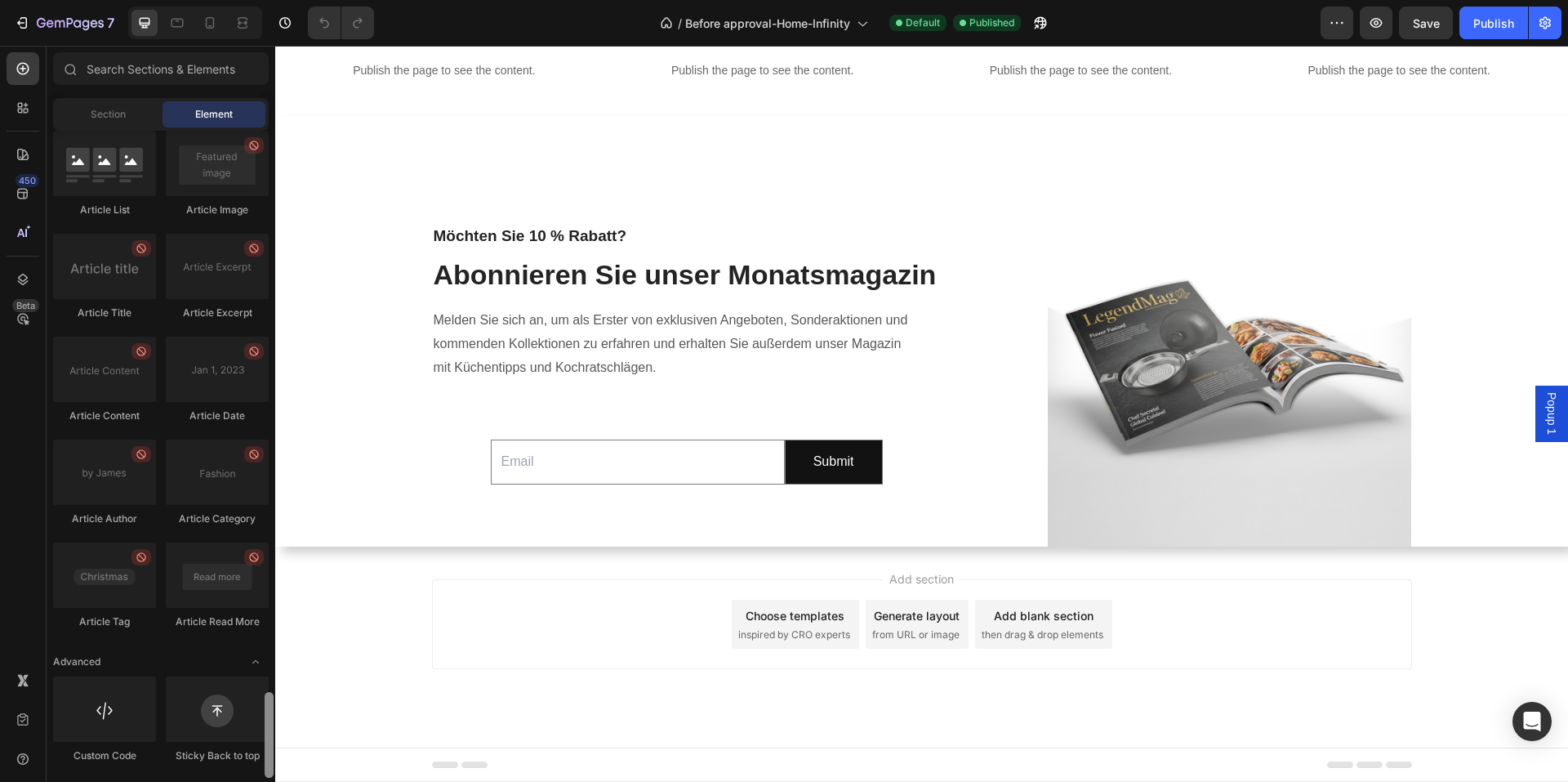
drag, startPoint x: 270, startPoint y: 633, endPoint x: 271, endPoint y: 771, distance: 138.0
click at [271, 771] on div at bounding box center [269, 734] width 9 height 86
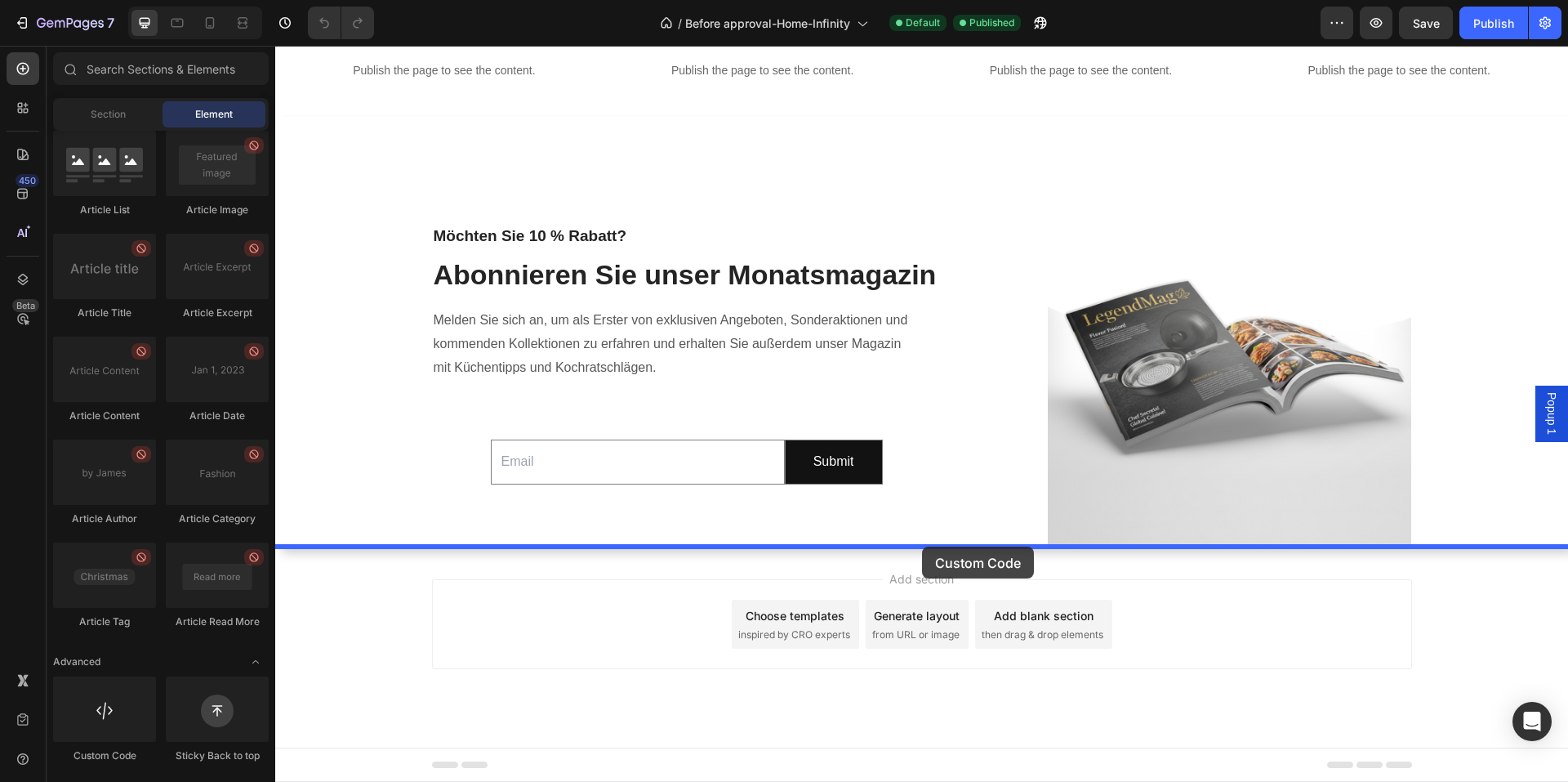
drag, startPoint x: 392, startPoint y: 769, endPoint x: 922, endPoint y: 547, distance: 574.6
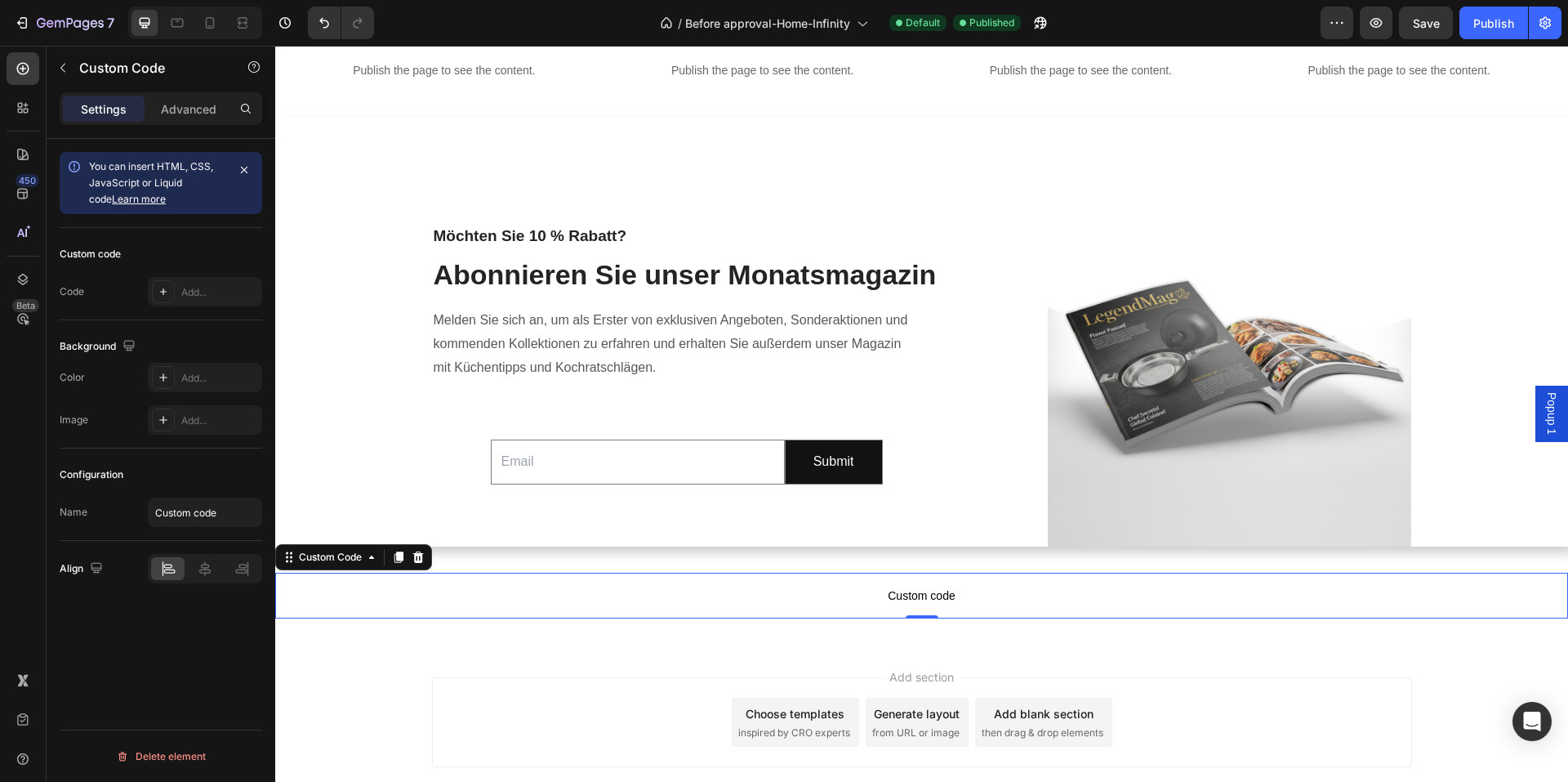
click at [915, 586] on span "Custom code" at bounding box center [921, 595] width 1293 height 19
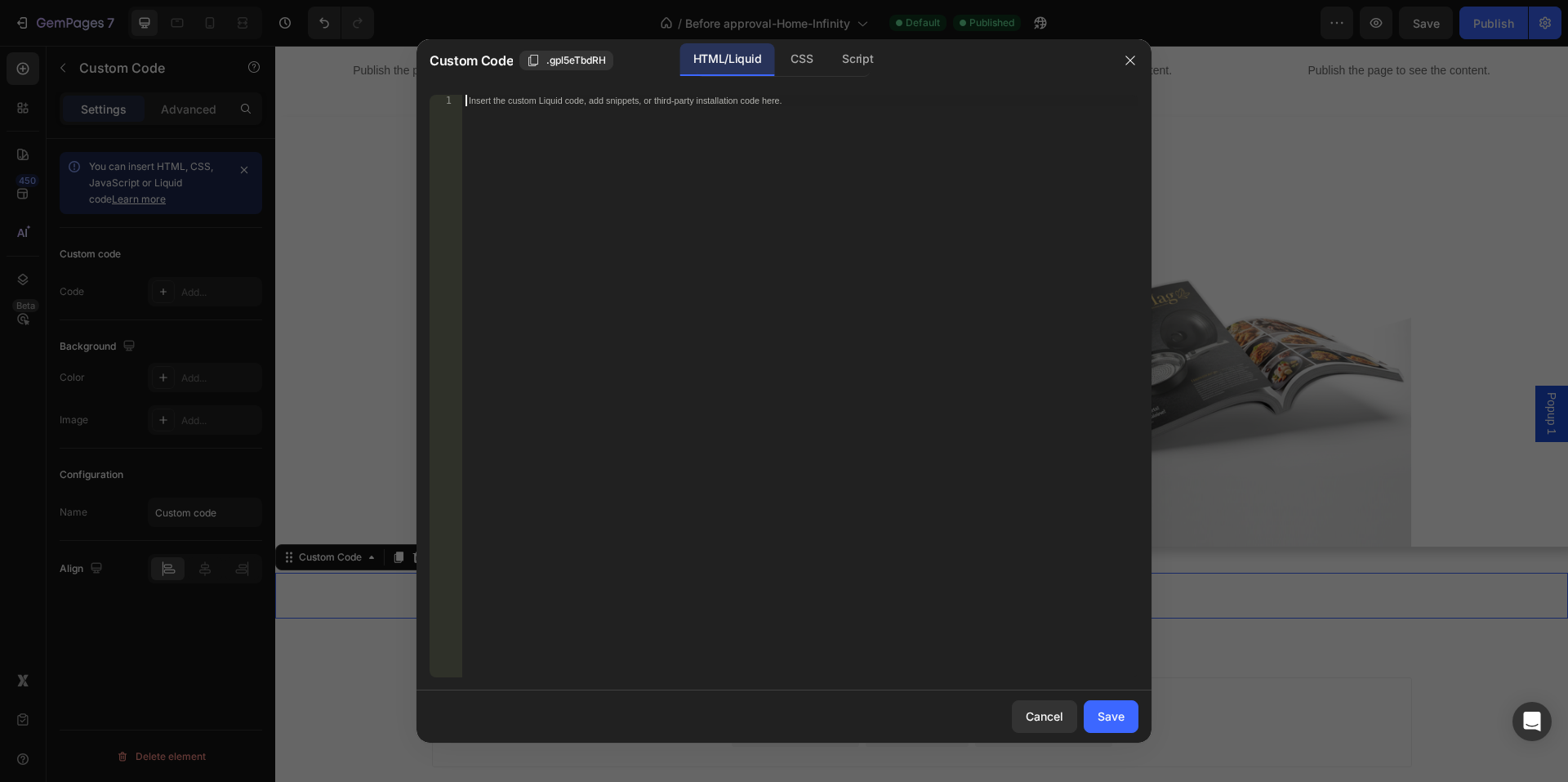
click at [703, 164] on div "Insert the custom Liquid code, add snippets, or third-party installation code h…" at bounding box center [800, 397] width 676 height 605
click at [844, 60] on div "Script" at bounding box center [857, 59] width 58 height 33
click at [799, 63] on div "CSS" at bounding box center [802, 59] width 48 height 33
click at [814, 184] on div "Insert the CSS code to style your content here." at bounding box center [800, 397] width 676 height 605
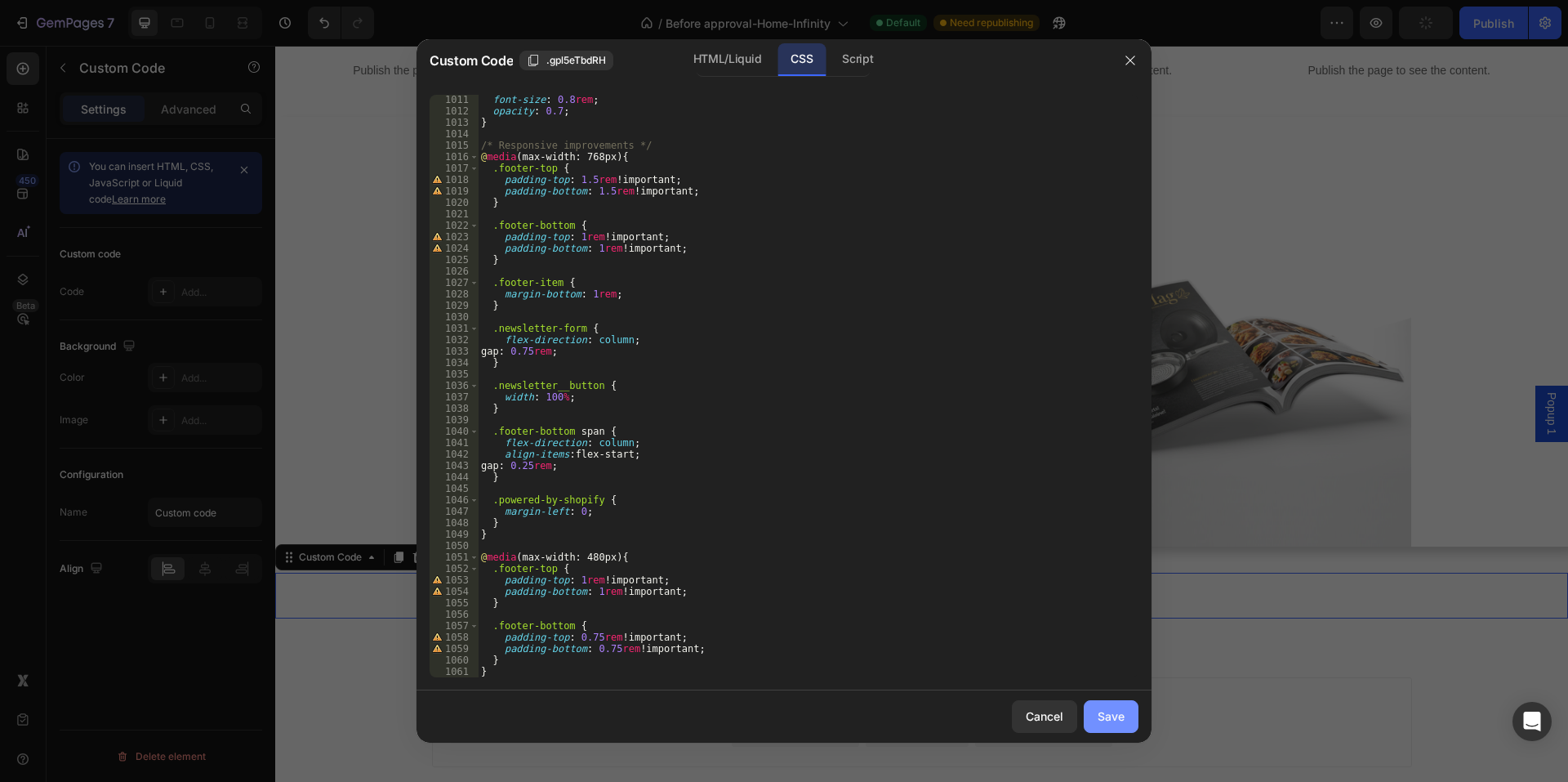
click at [1112, 722] on div "Save" at bounding box center [1111, 715] width 27 height 18
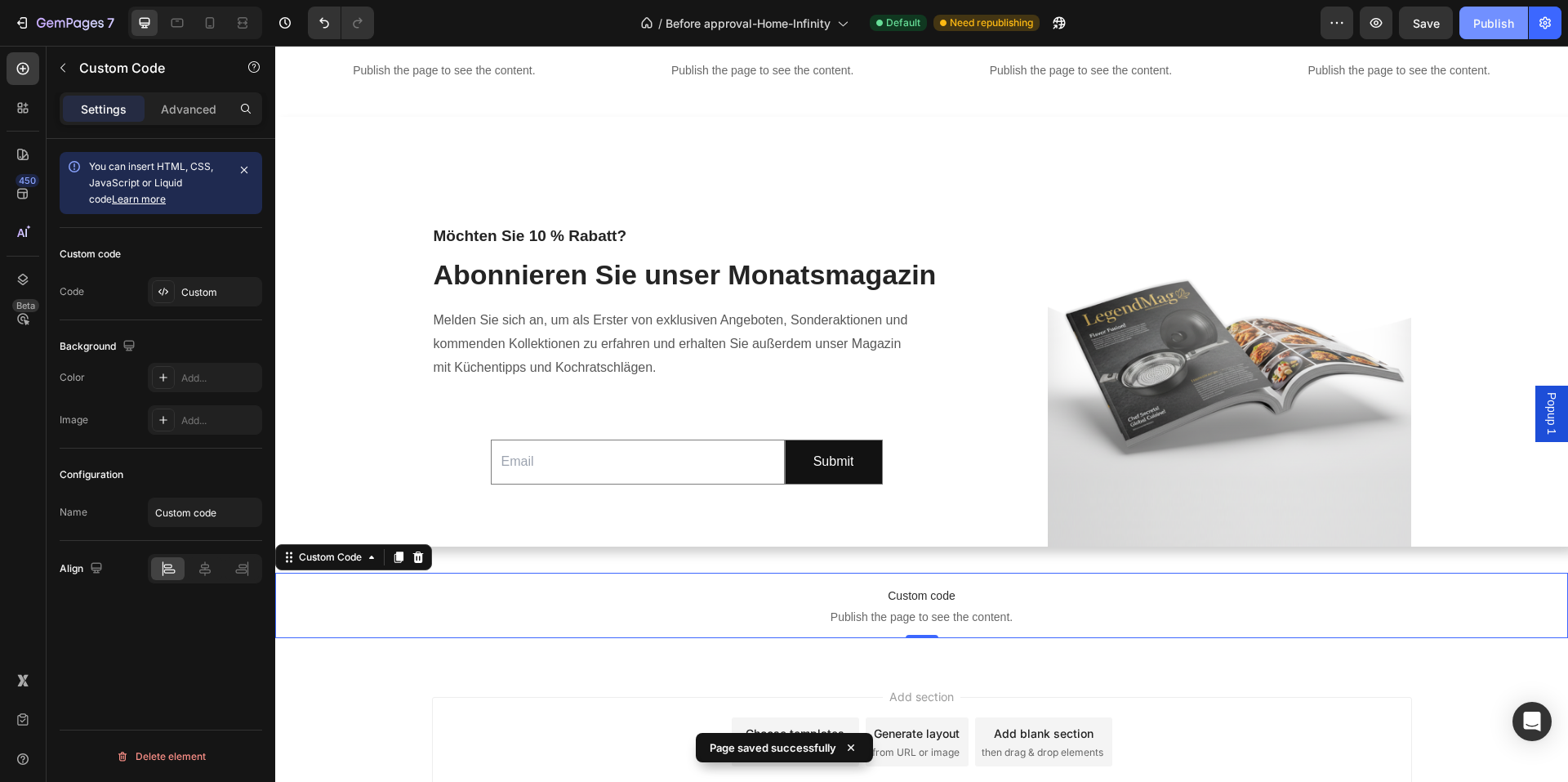
click at [1486, 18] on div "Publish" at bounding box center [1493, 23] width 41 height 18
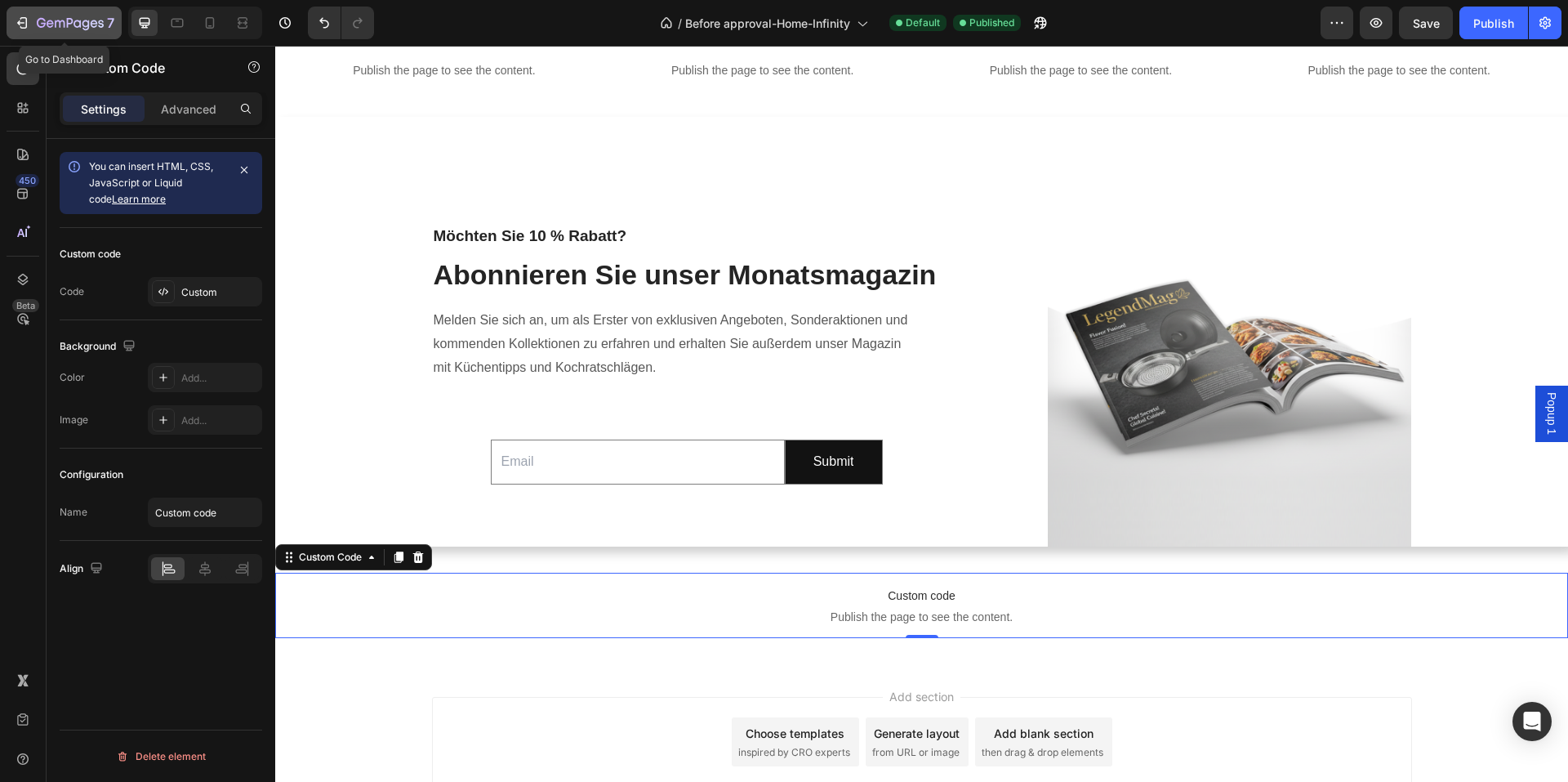
click at [75, 11] on button "7" at bounding box center [64, 23] width 115 height 33
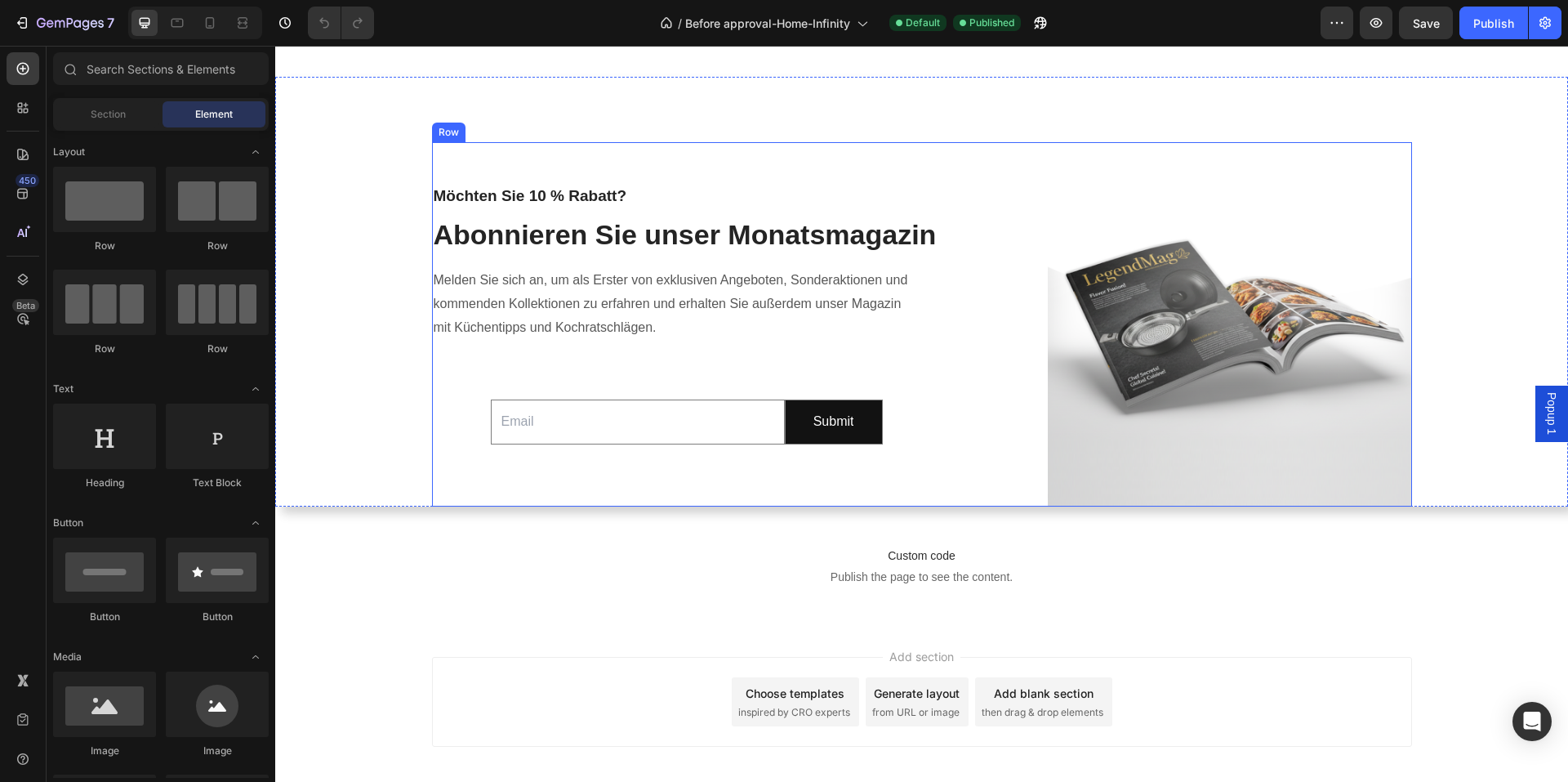
scroll to position [975, 0]
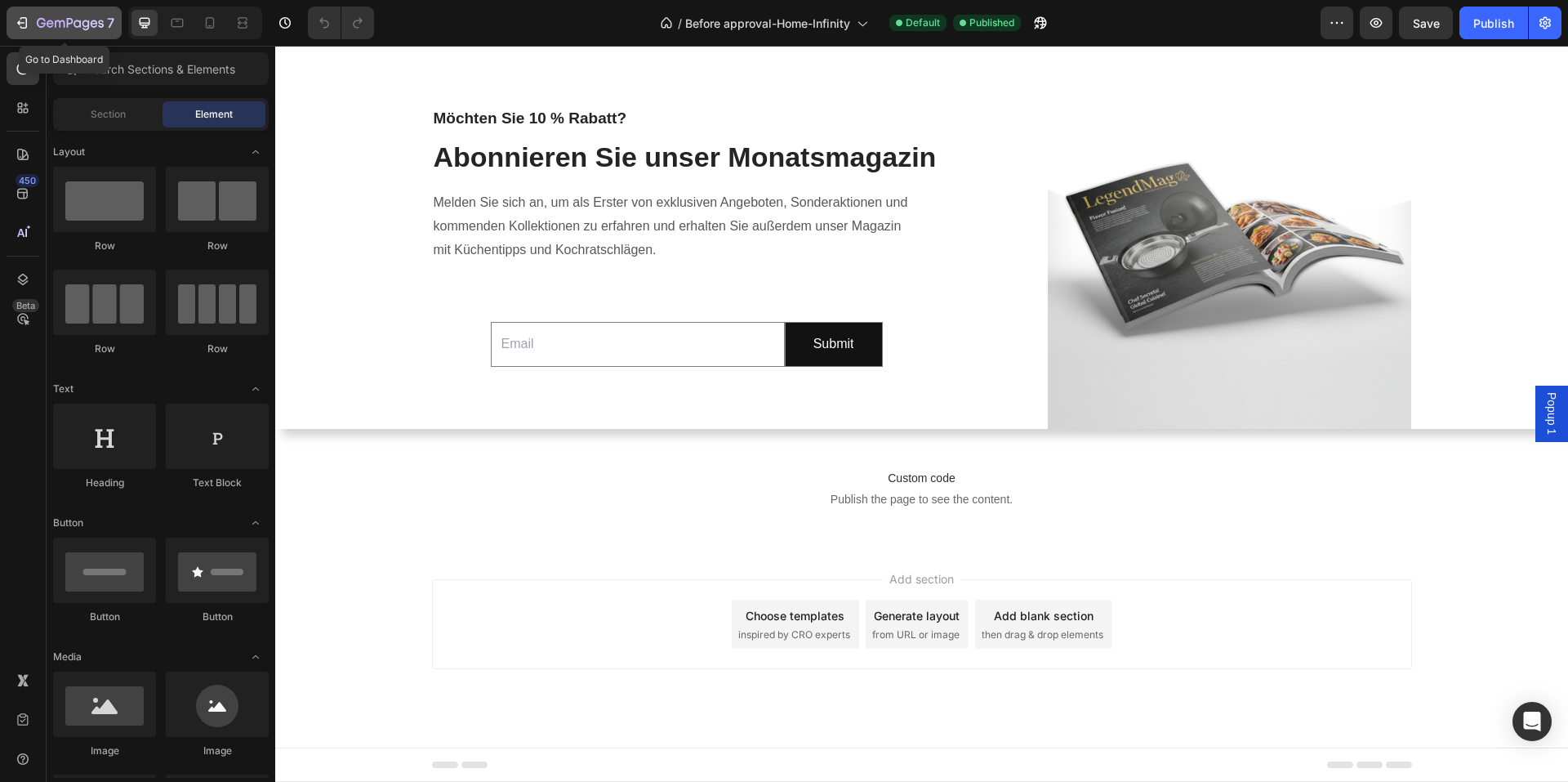
click at [65, 19] on icon "button" at bounding box center [70, 24] width 67 height 14
